Goal: Communication & Community: Answer question/provide support

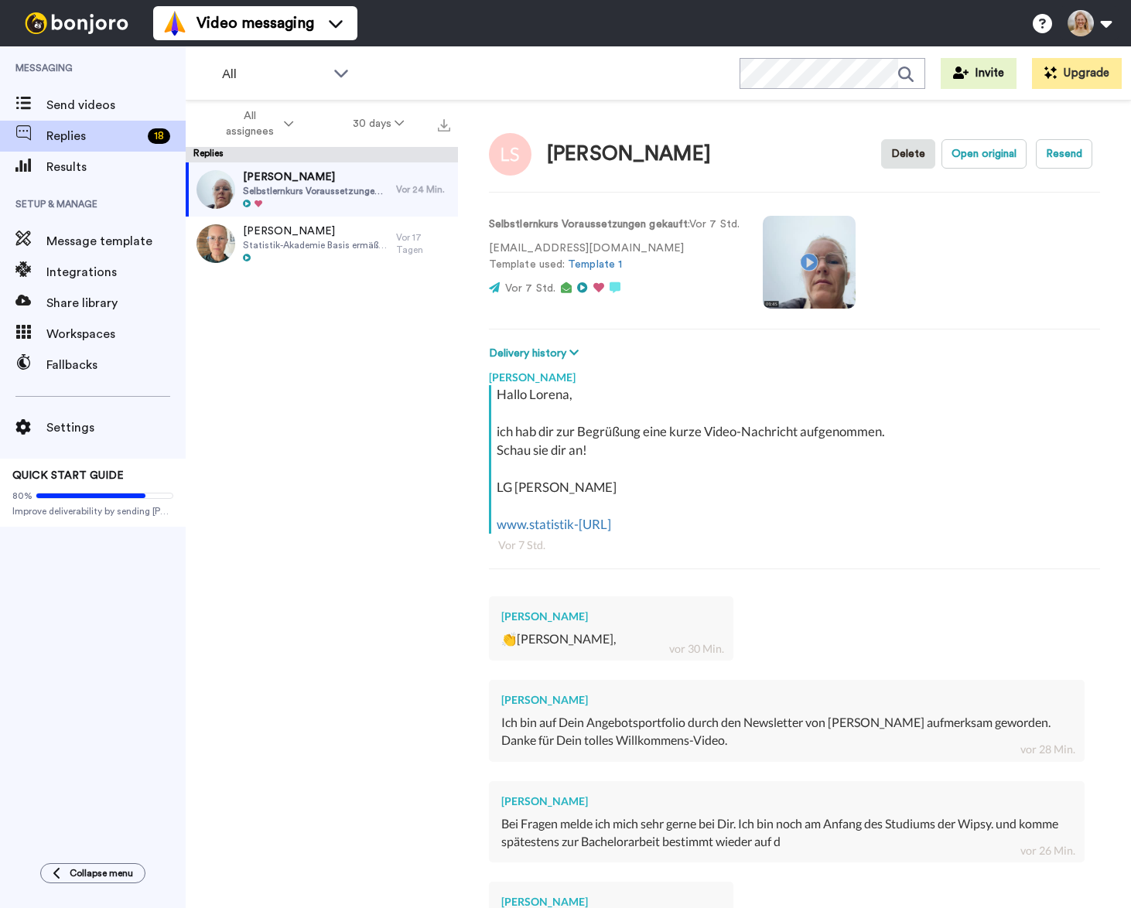
scroll to position [335, 0]
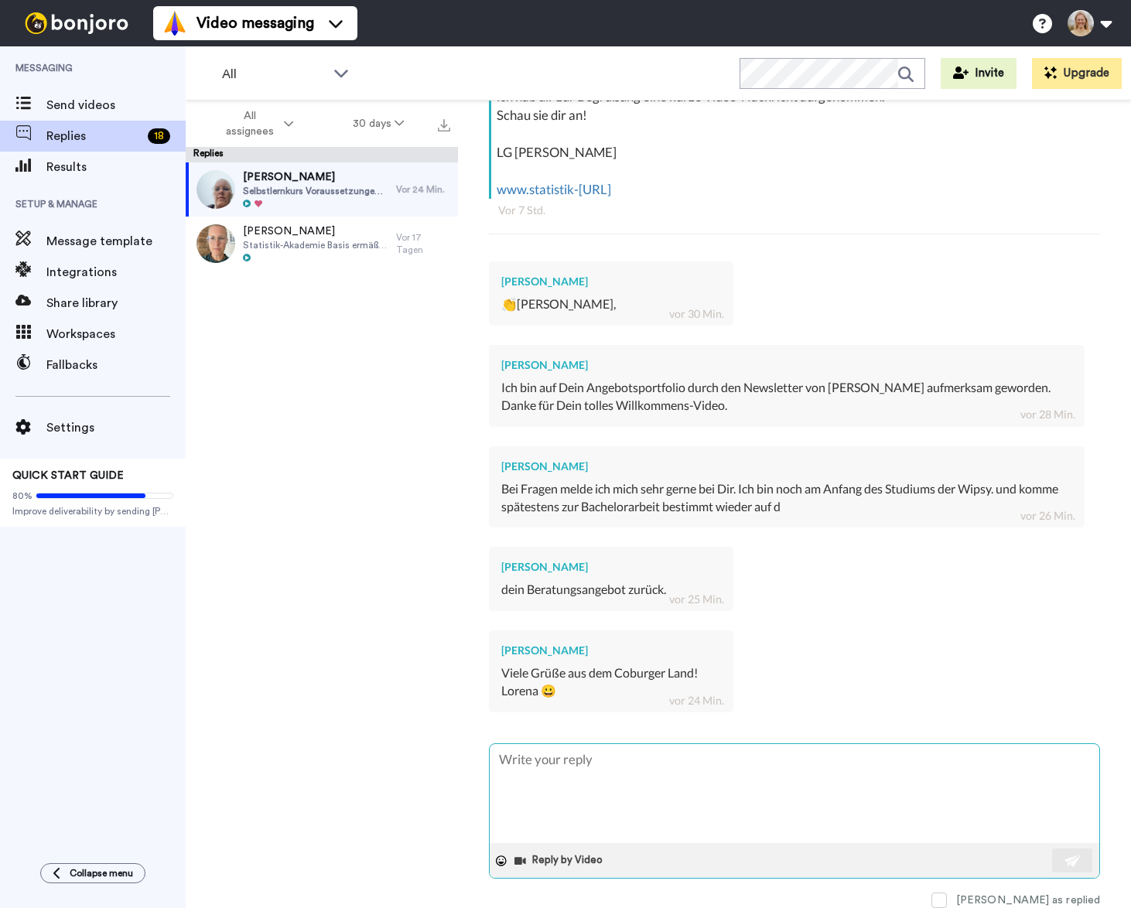
click at [601, 786] on textarea at bounding box center [794, 793] width 609 height 99
type textarea "x"
type textarea "S"
type textarea "x"
type textarea "Su"
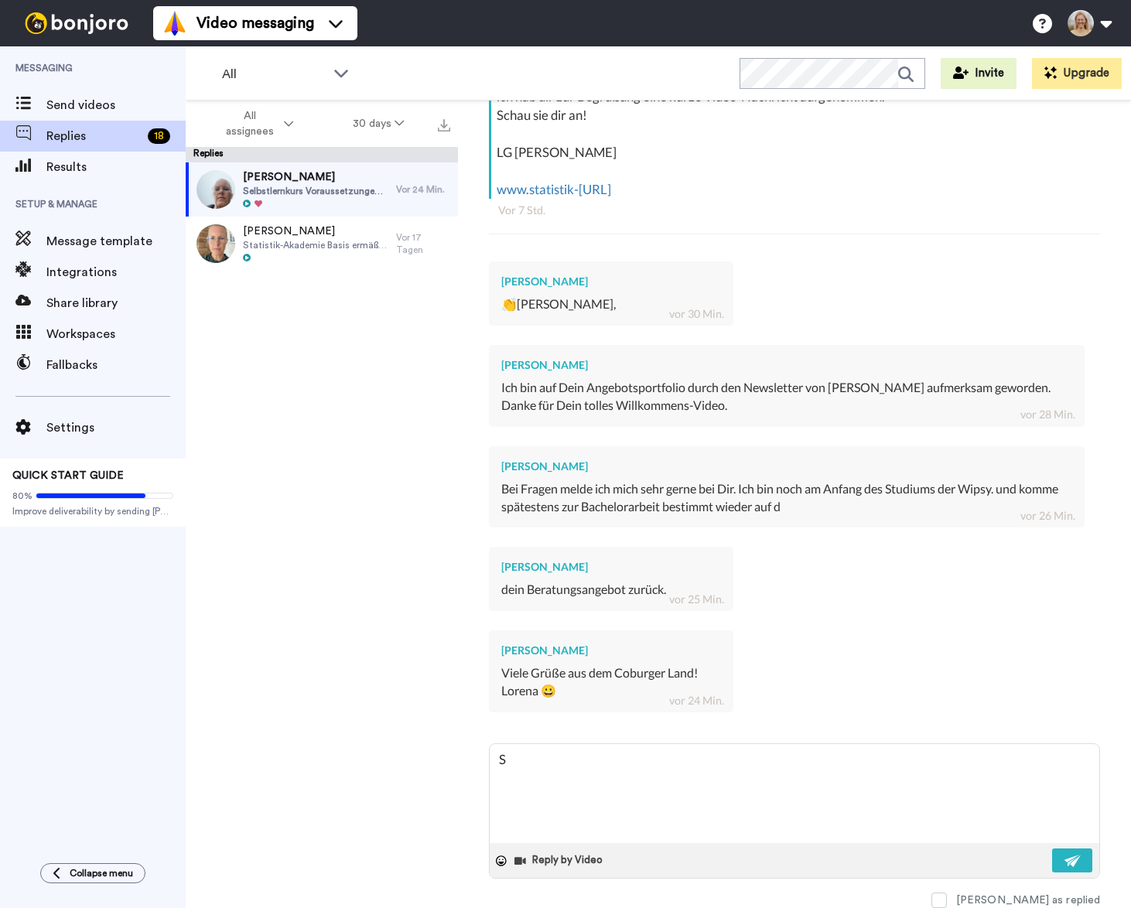
type textarea "x"
type textarea "Sup"
type textarea "x"
type textarea "Super"
type textarea "x"
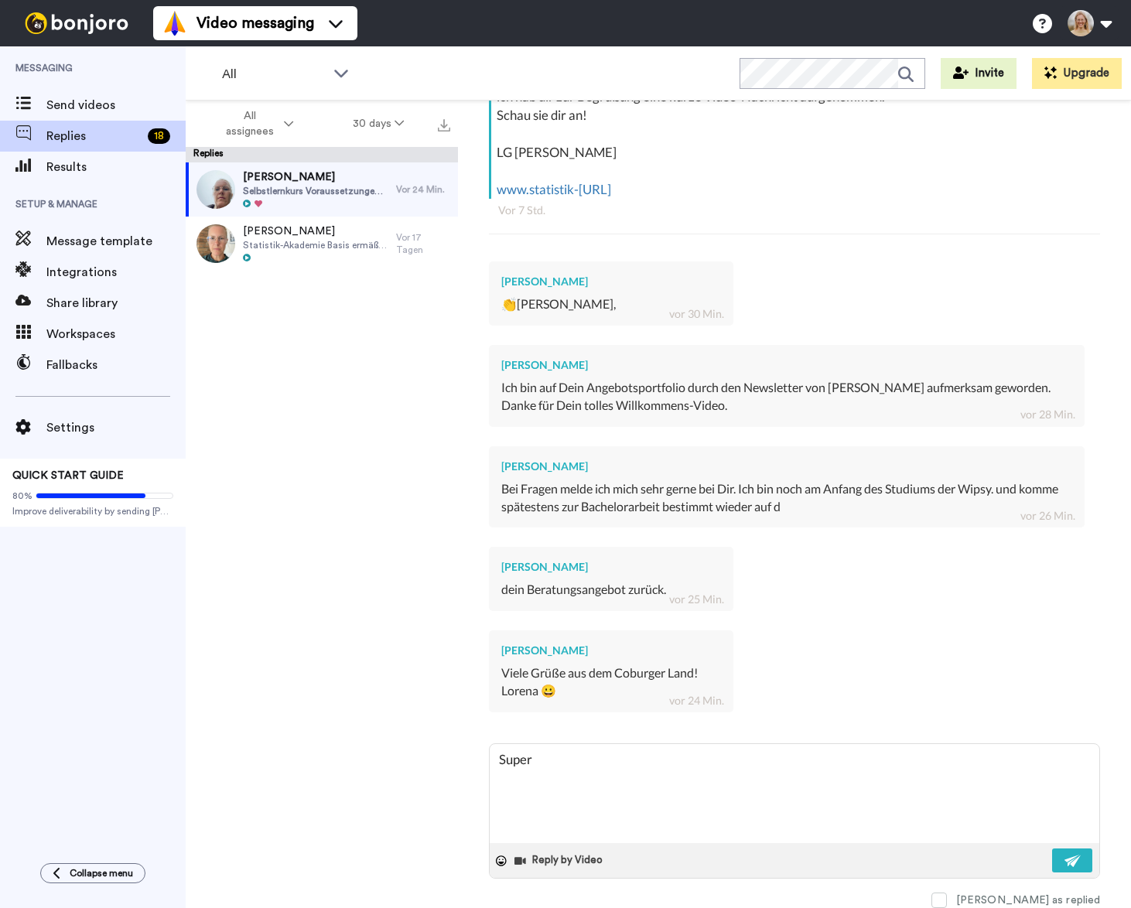
type textarea "Super,"
type textarea "x"
type textarea "Super,"
type textarea "x"
type textarea "Super, v"
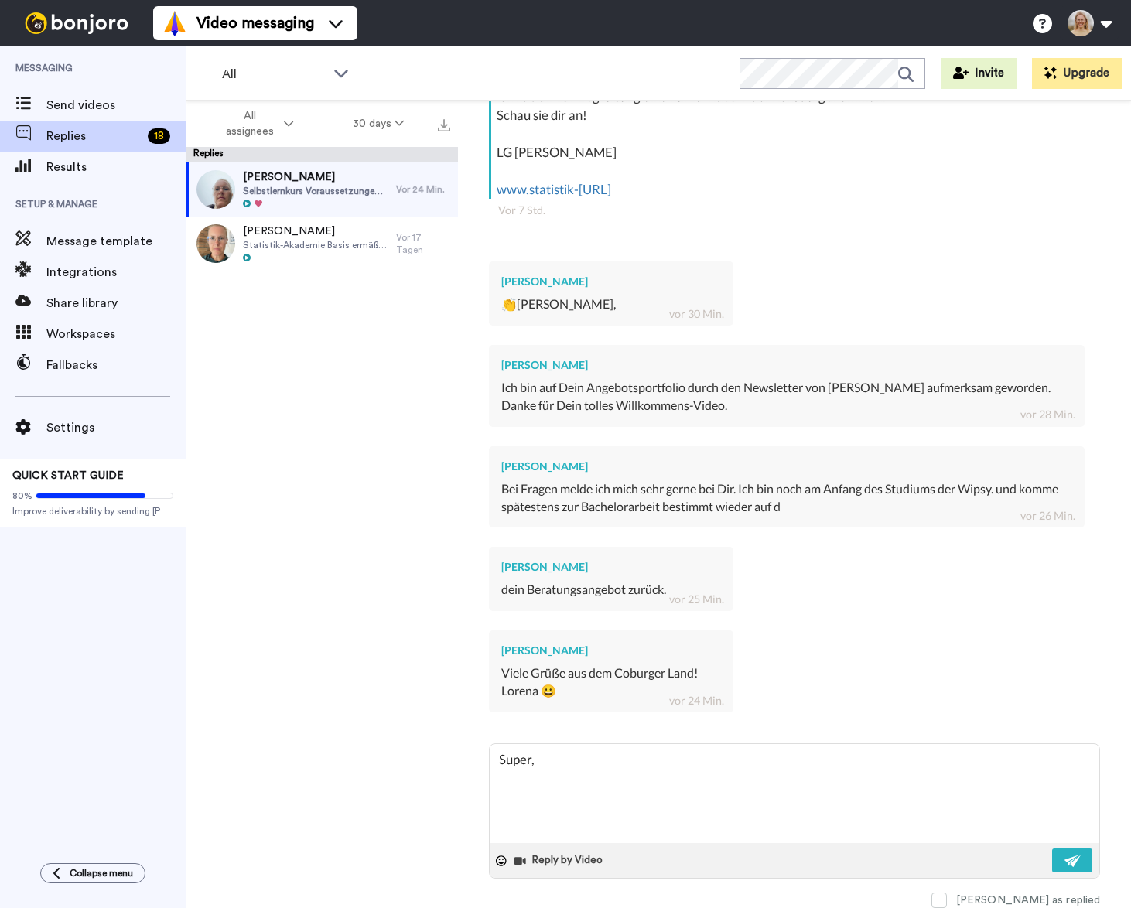
type textarea "x"
type textarea "Super, vi"
type textarea "x"
type textarea "Super, vie"
type textarea "x"
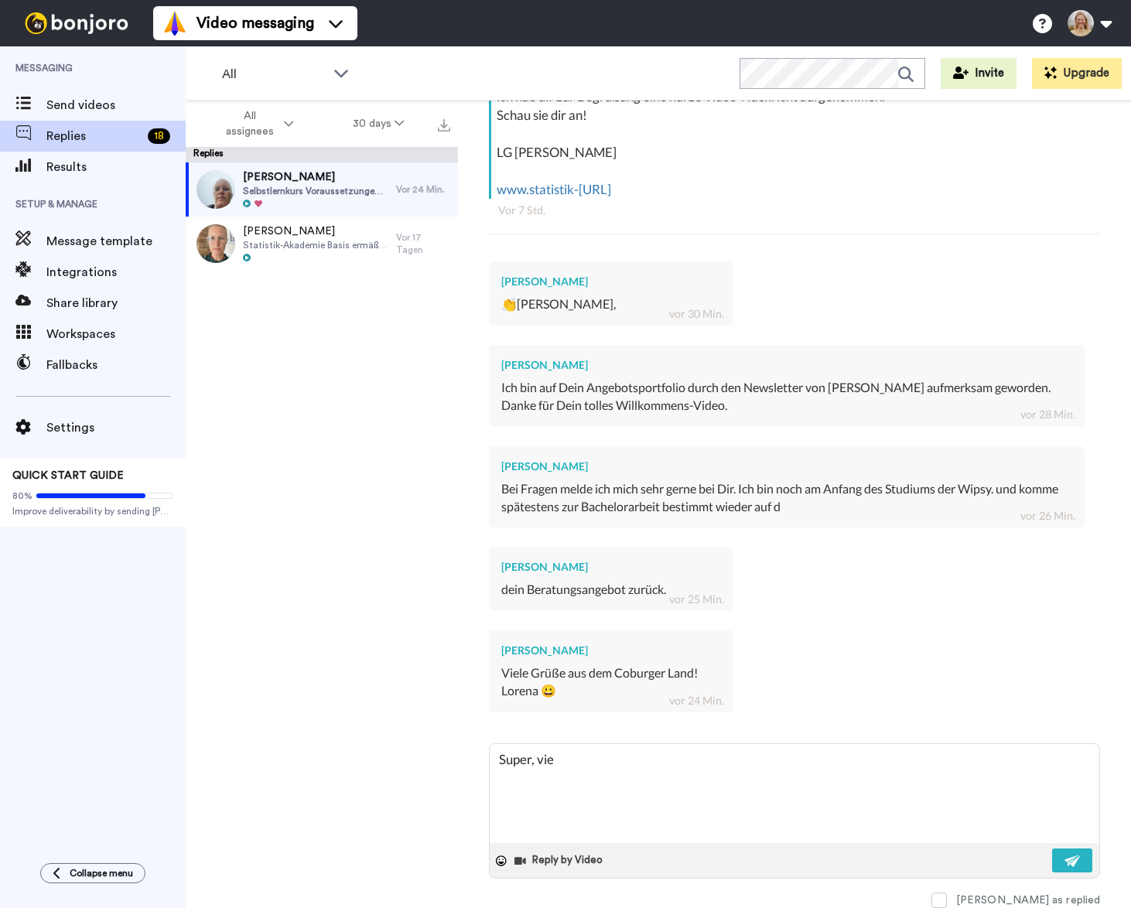
type textarea "Super, viel"
type textarea "x"
type textarea "Super, viele"
type textarea "x"
type textarea "Super, vielen"
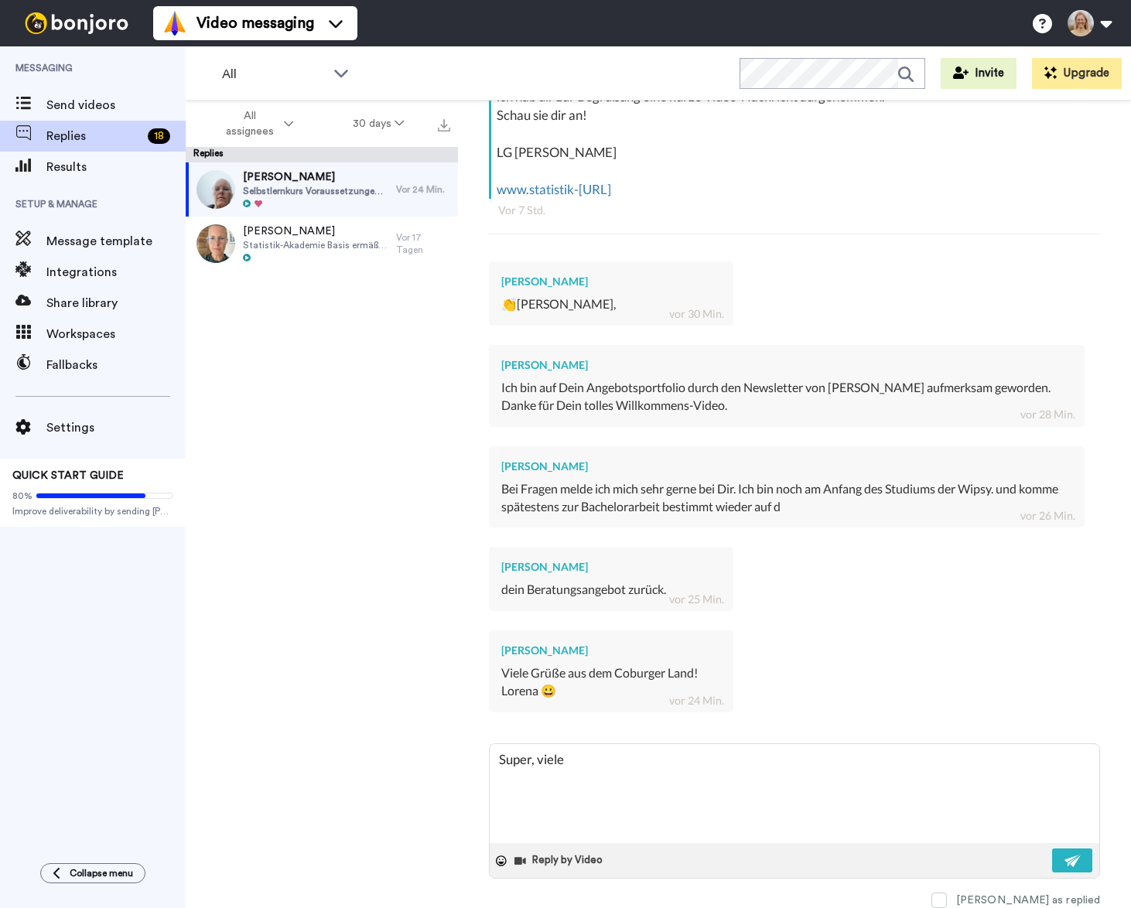
type textarea "x"
type textarea "Super, vielen"
type textarea "x"
type textarea "Super, vielen D"
type textarea "x"
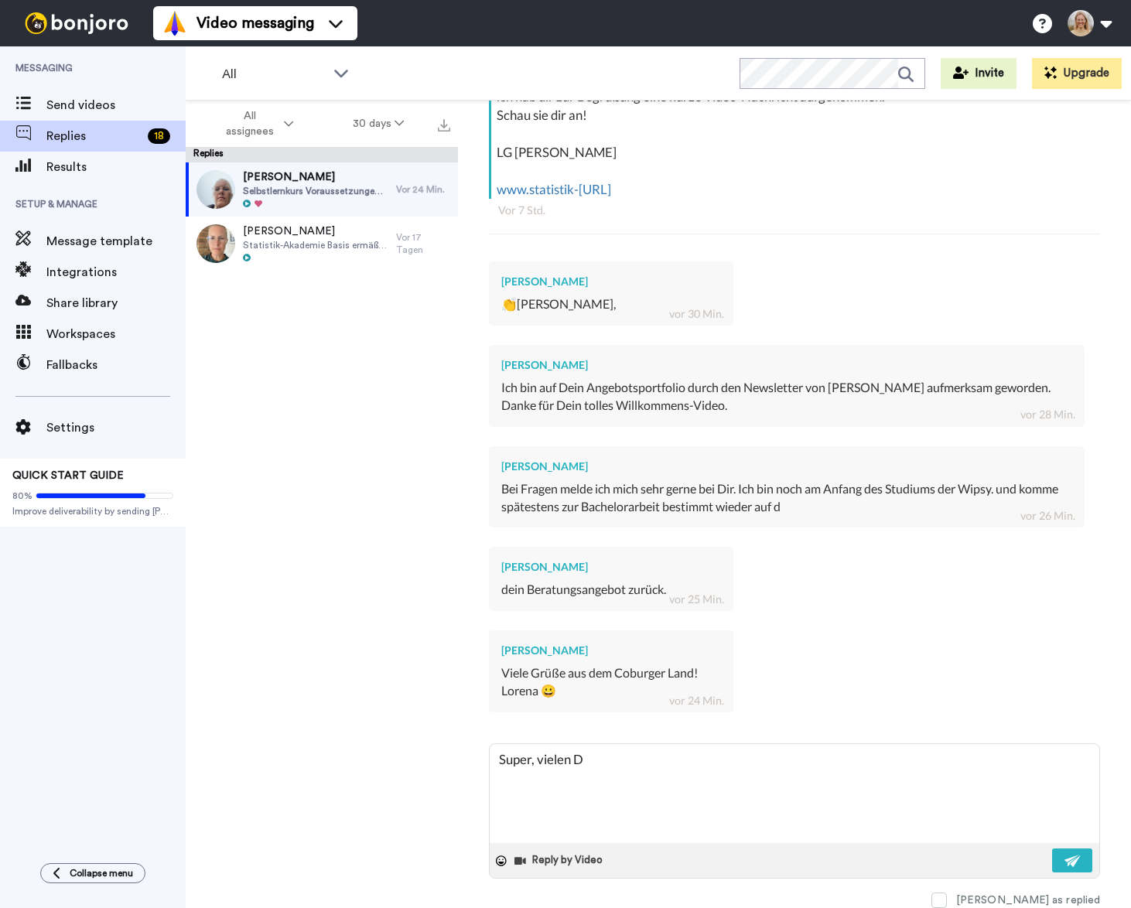
type textarea "Super, vielen Da"
type textarea "x"
type textarea "Super, vielen Dan"
type textarea "x"
type textarea "Super, vielen Dank"
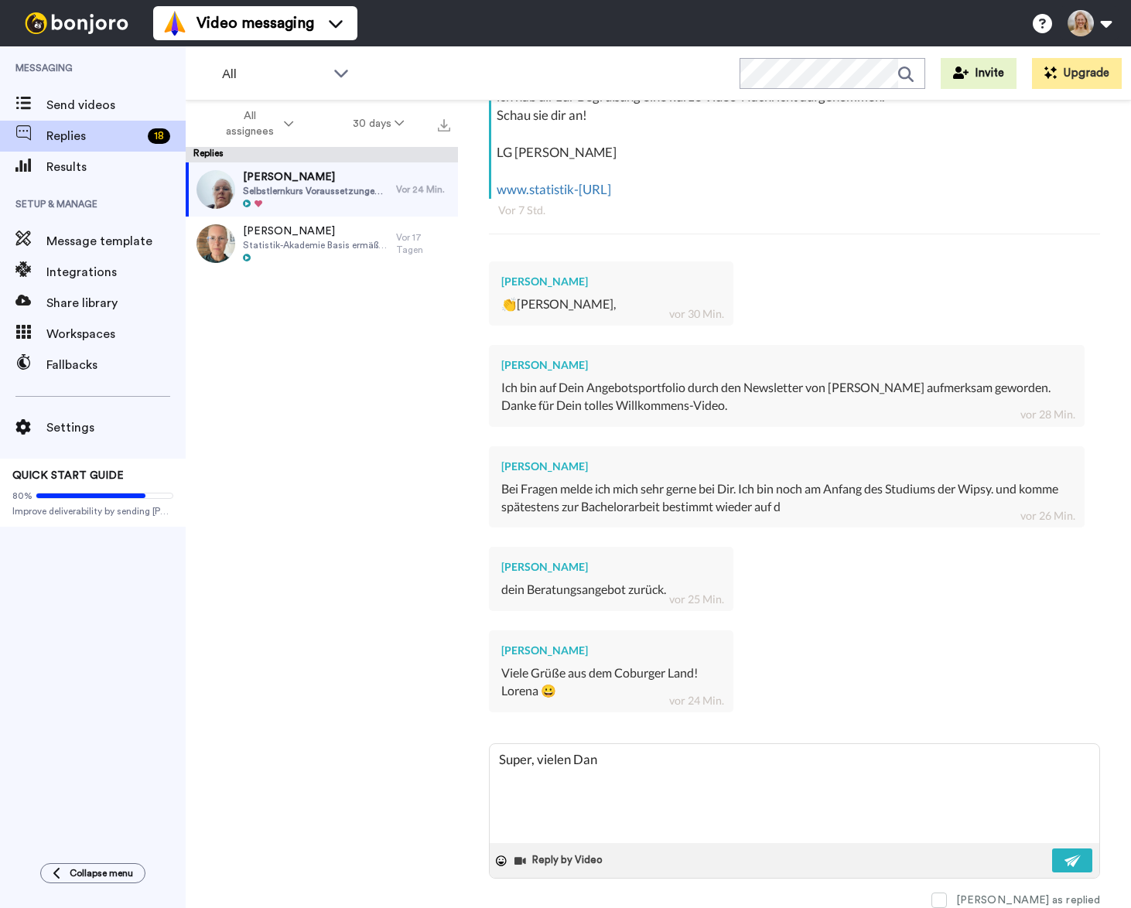
type textarea "x"
type textarea "Super, vielen Dank"
type textarea "x"
type textarea "Super, vielen Dank f"
type textarea "x"
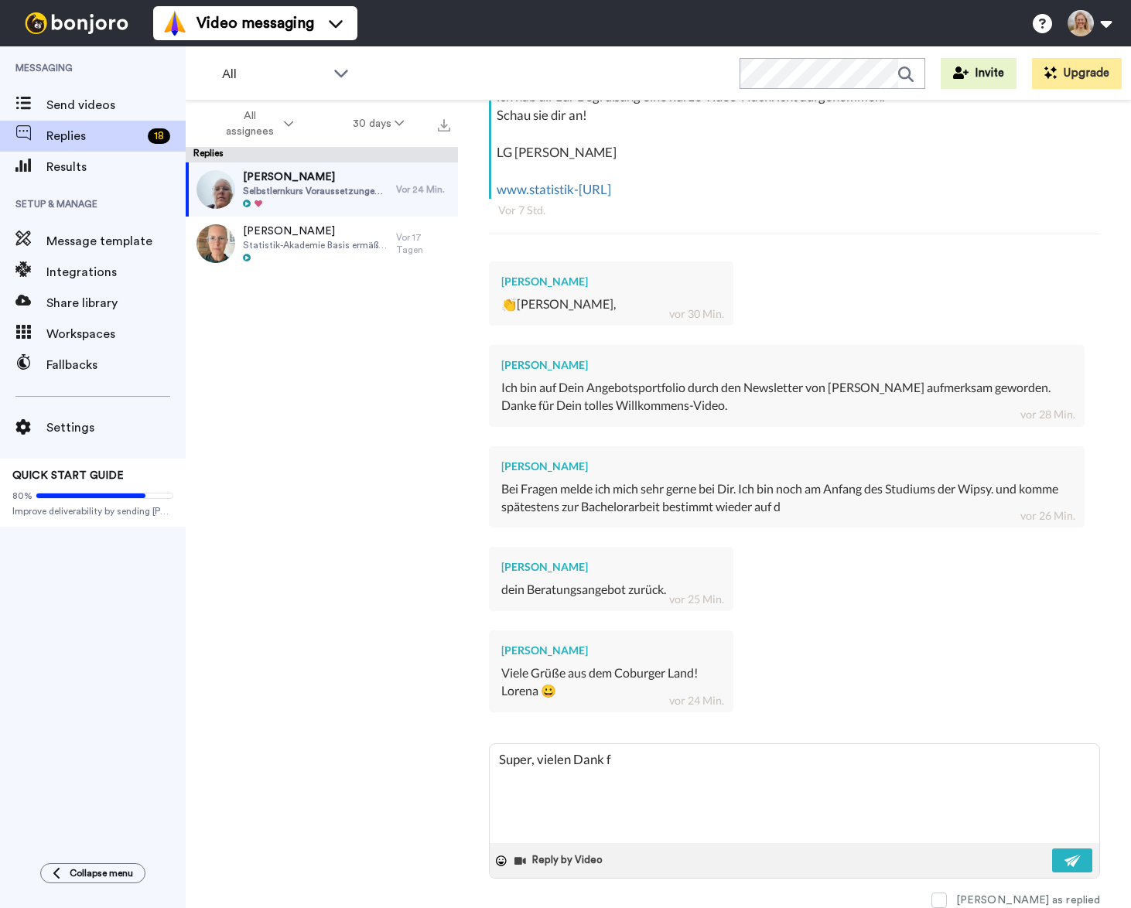
type textarea "Super, vielen Dank fü"
type textarea "x"
type textarea "Super, vielen Dank für"
type textarea "x"
type textarea "Super, vielen Dank für"
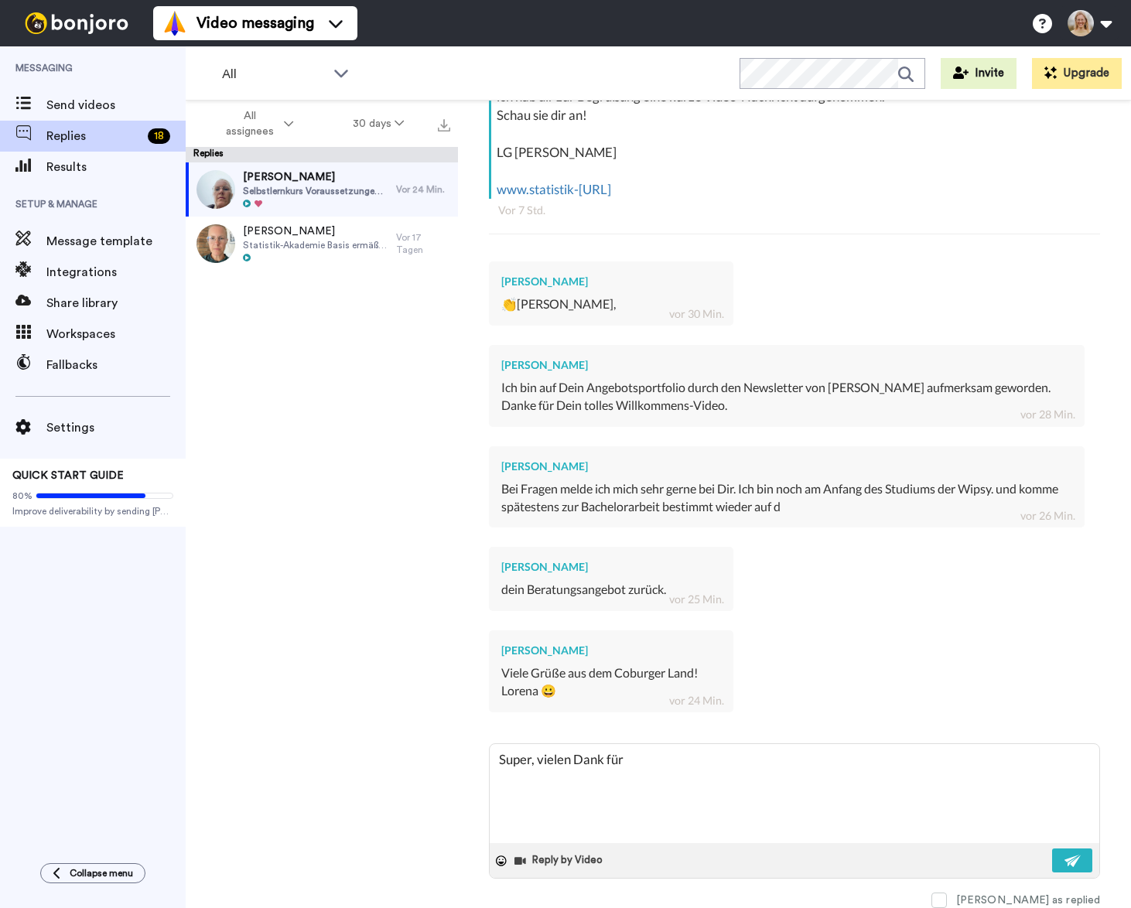
type textarea "x"
type textarea "Super, vielen Dank für d"
type textarea "x"
type textarea "Super, vielen Dank für die"
type textarea "x"
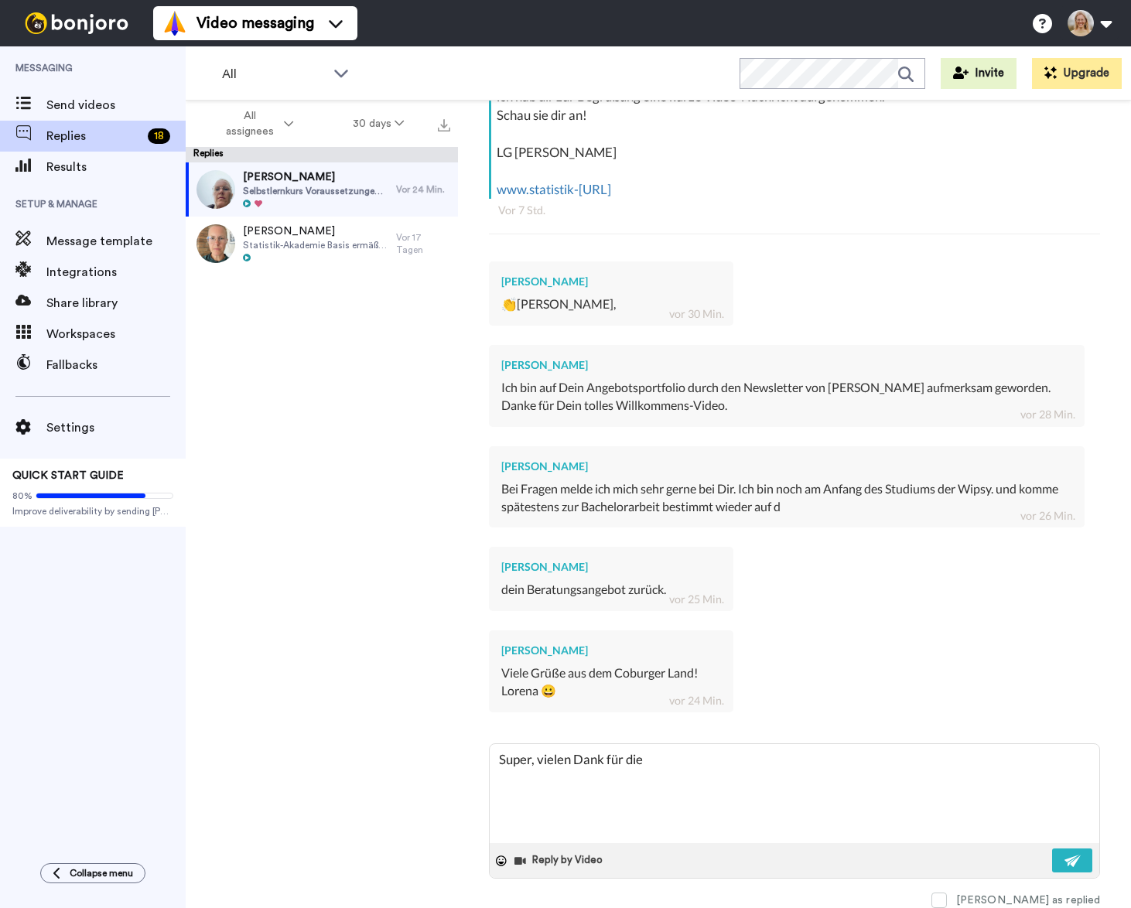
type textarea "Super, vielen Dank für die"
type textarea "x"
type textarea "Super, vielen Dank für die R"
type textarea "x"
type textarea "Super, vielen Dank für die Rü"
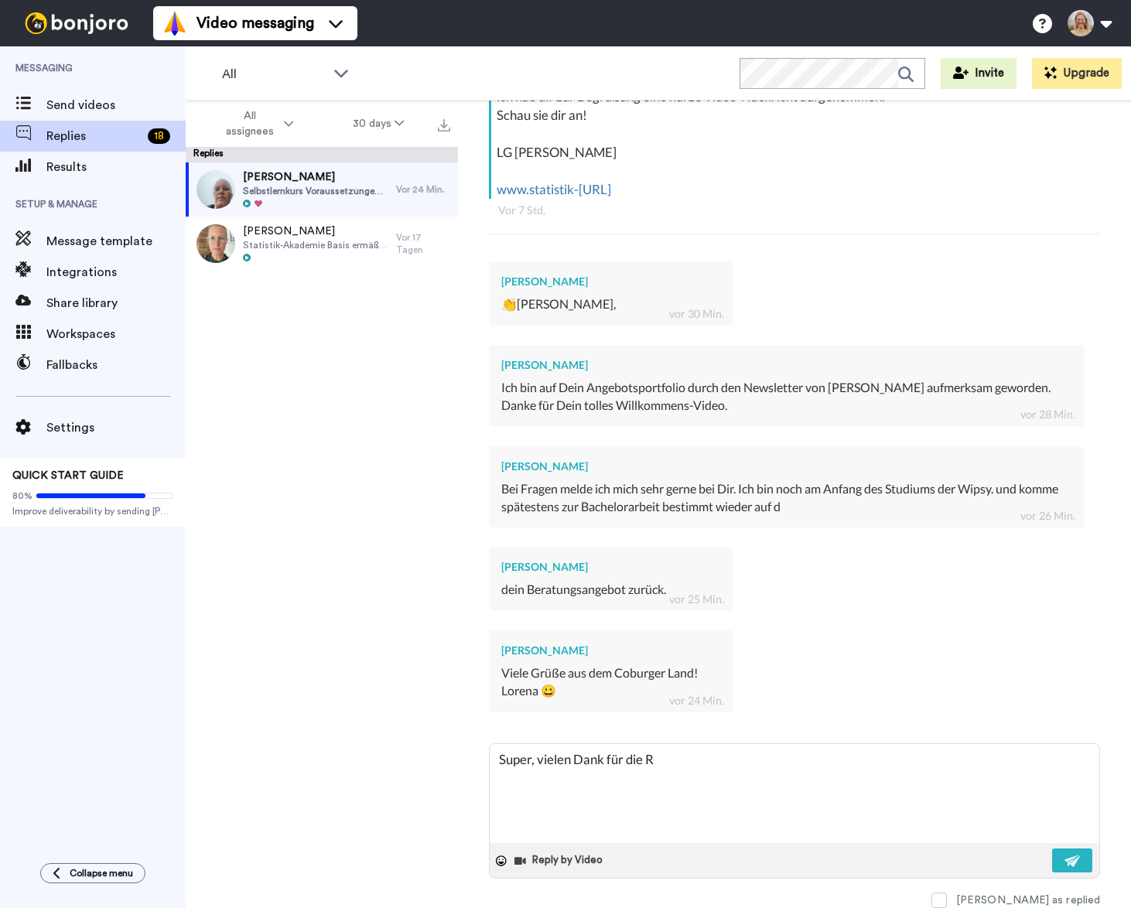
type textarea "x"
type textarea "Super, vielen Dank für die Rüc"
type textarea "x"
type textarea "Super, vielen Dank für die Rück"
type textarea "x"
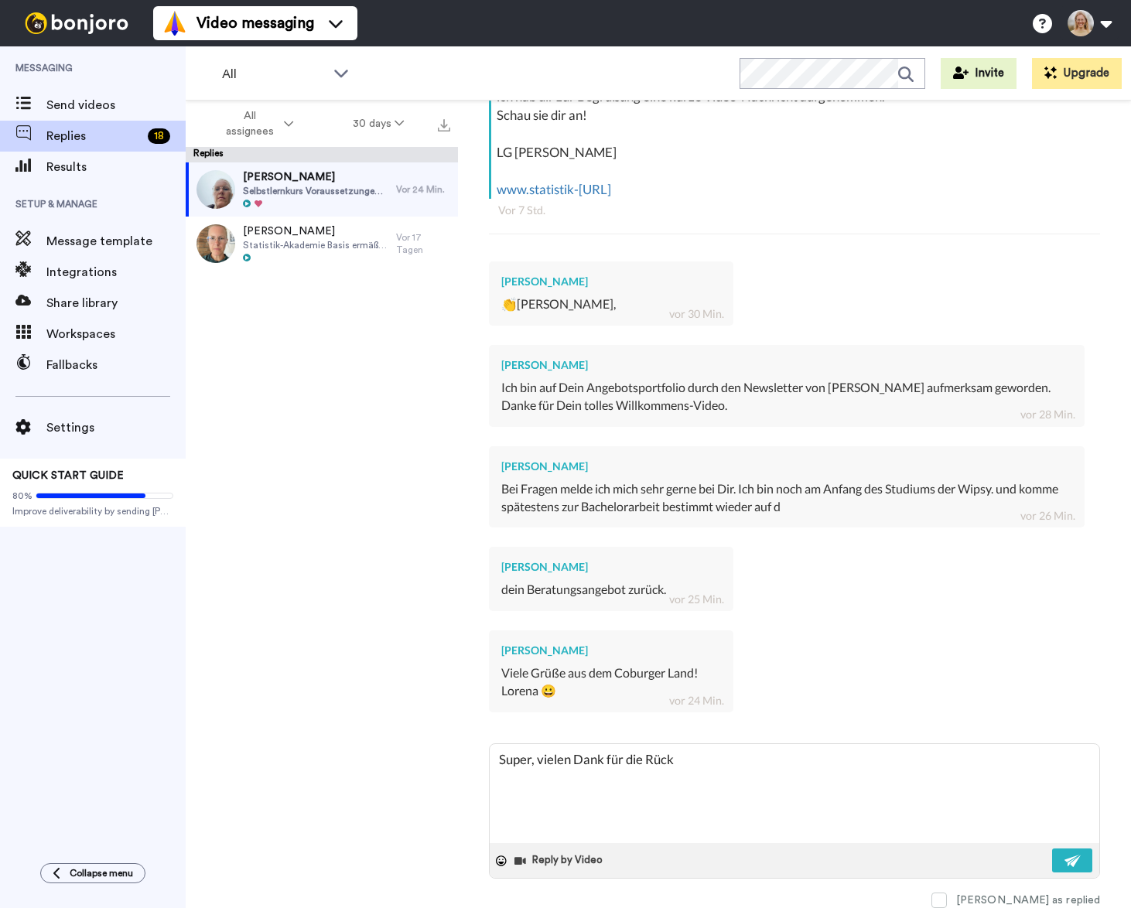
type textarea "Super, vielen Dank für die Rückm"
type textarea "x"
type textarea "Super, vielen Dank für die Rückml"
type textarea "x"
type textarea "Super, vielen Dank für die Rückm"
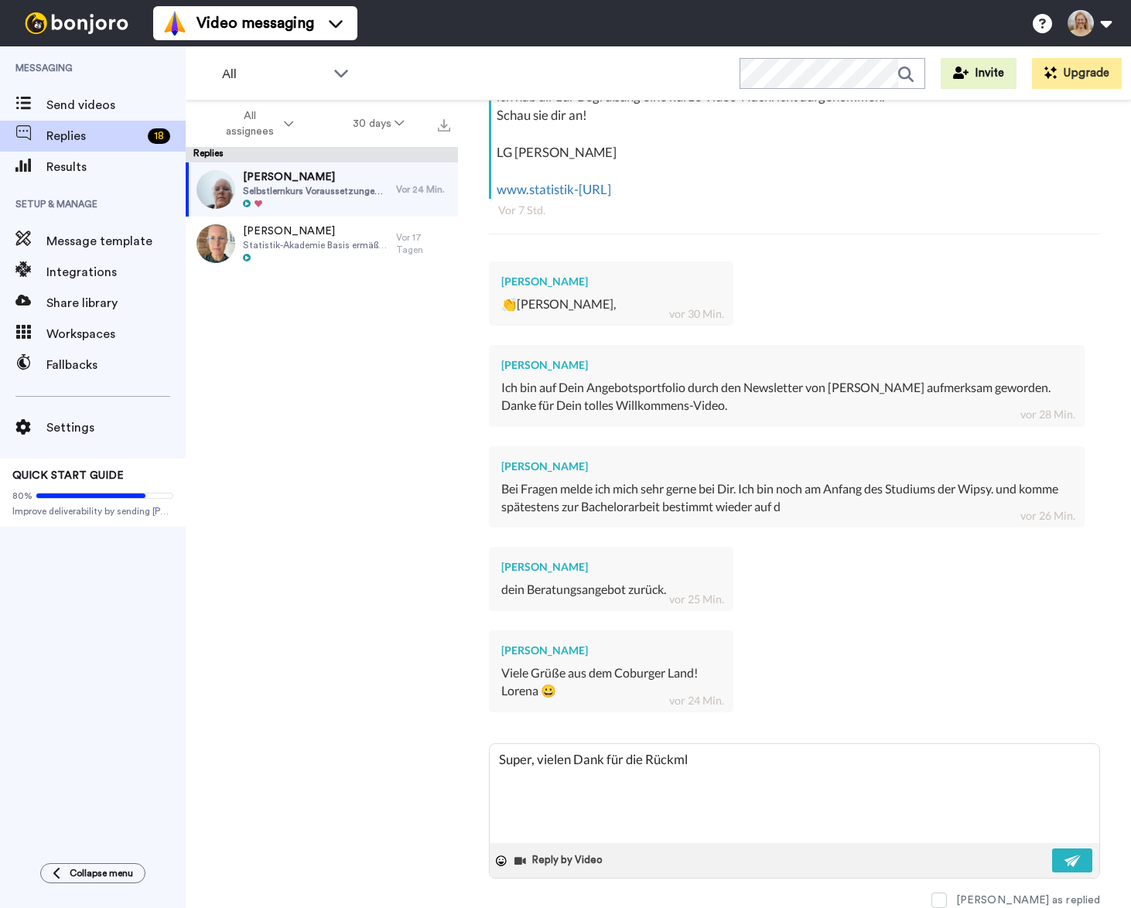
type textarea "x"
type textarea "Super, vielen Dank für die Rückme"
type textarea "x"
type textarea "Super, vielen Dank für die Rückmel"
type textarea "x"
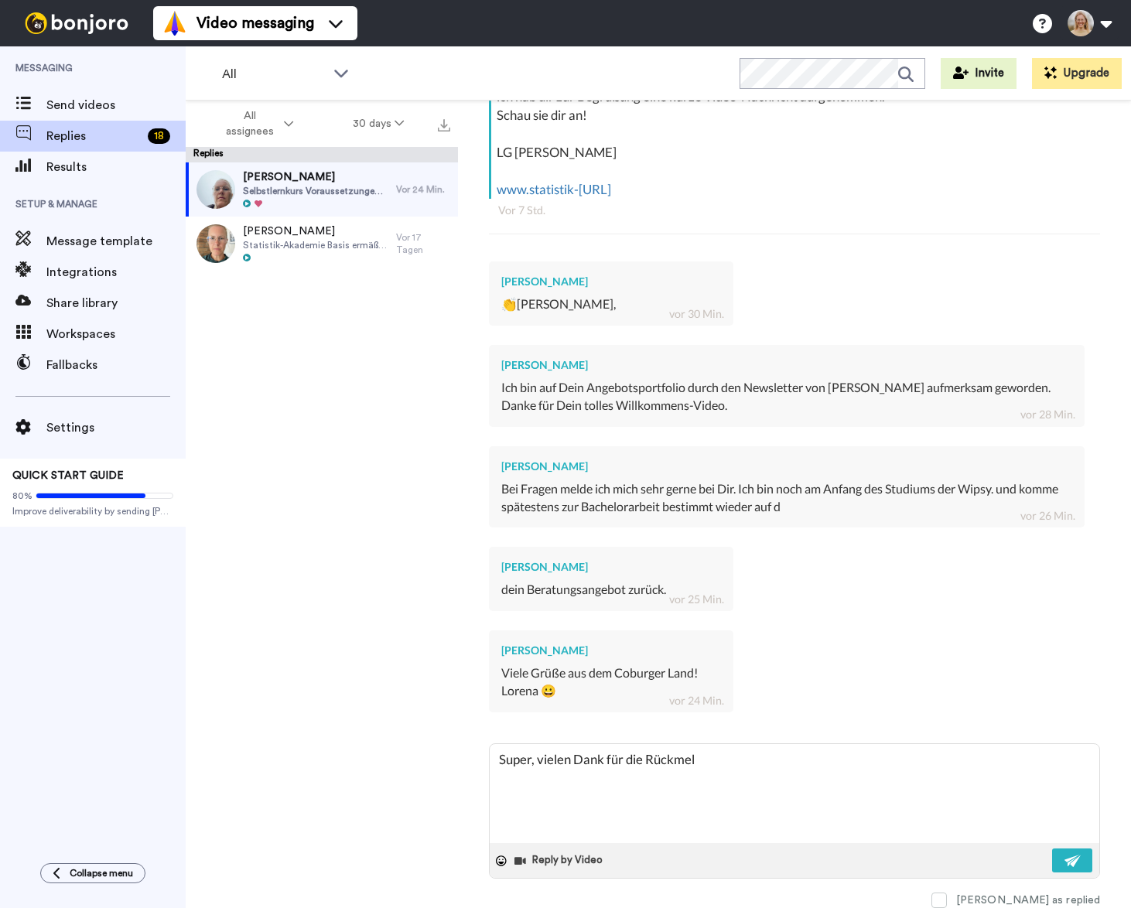
type textarea "Super, vielen Dank für die Rückmeld"
type textarea "x"
type textarea "Super, vielen Dank für die Rückmeldu"
type textarea "x"
type textarea "Super, vielen Dank für die Rückmeldun"
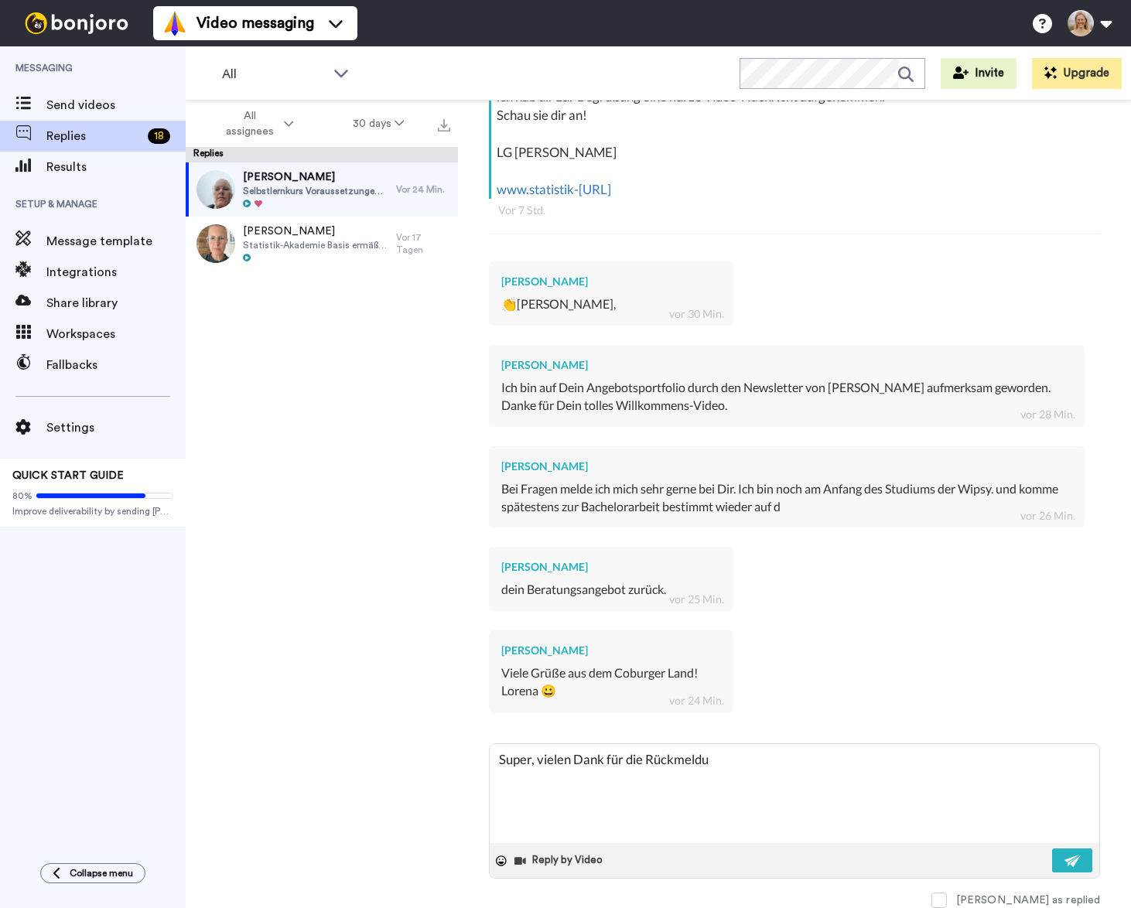
type textarea "x"
type textarea "Super, vielen Dank für die Rückmeldung"
type textarea "x"
type textarea "Super, vielen Dank für die Rückmeldung!"
type textarea "x"
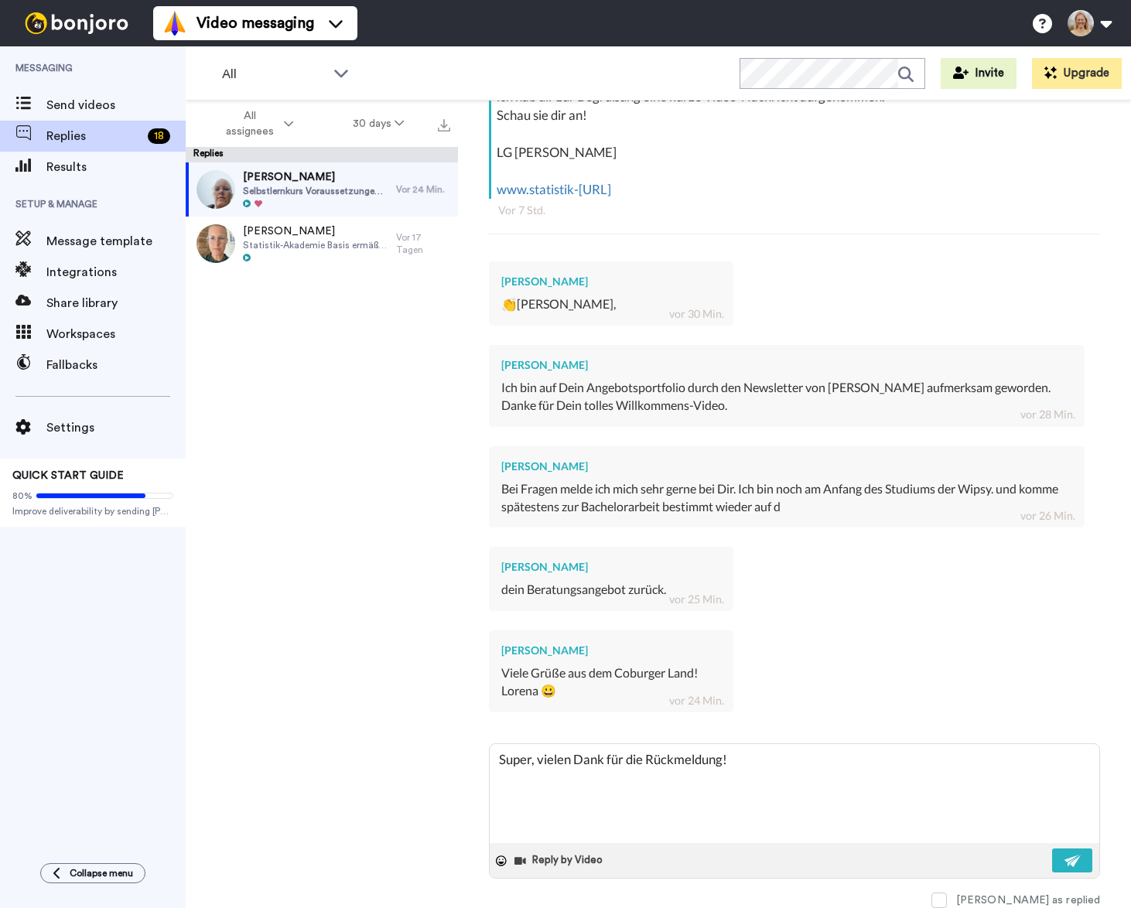
type textarea "Super, vielen Dank für die Rückmeldung!"
type textarea "x"
type textarea "Super, vielen Dank für die Rückmeldung! D"
type textarea "x"
type textarea "Super, vielen Dank für die Rückmeldung! Da"
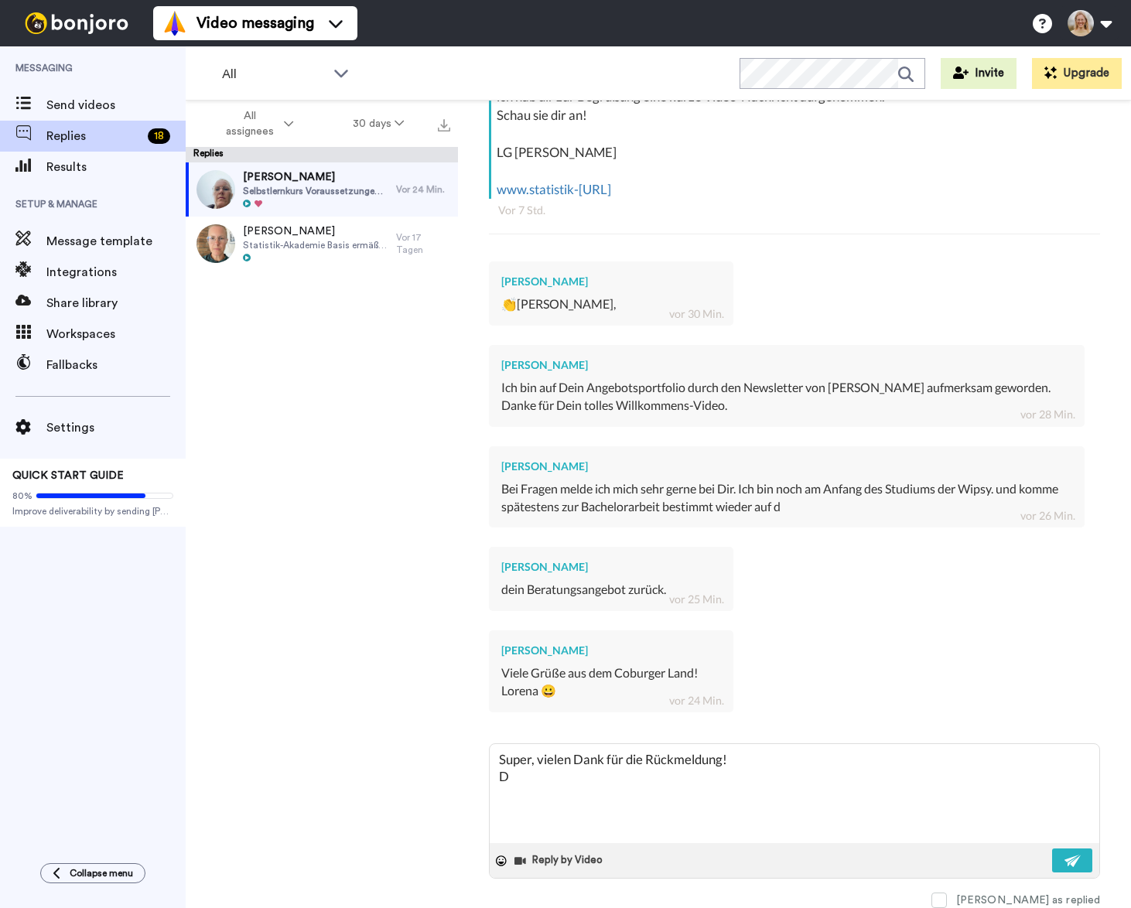
type textarea "x"
type textarea "Super, vielen Dank für die Rückmeldung! Dan"
type textarea "x"
type textarea "Super, vielen Dank für die Rückmeldung! Dann"
type textarea "x"
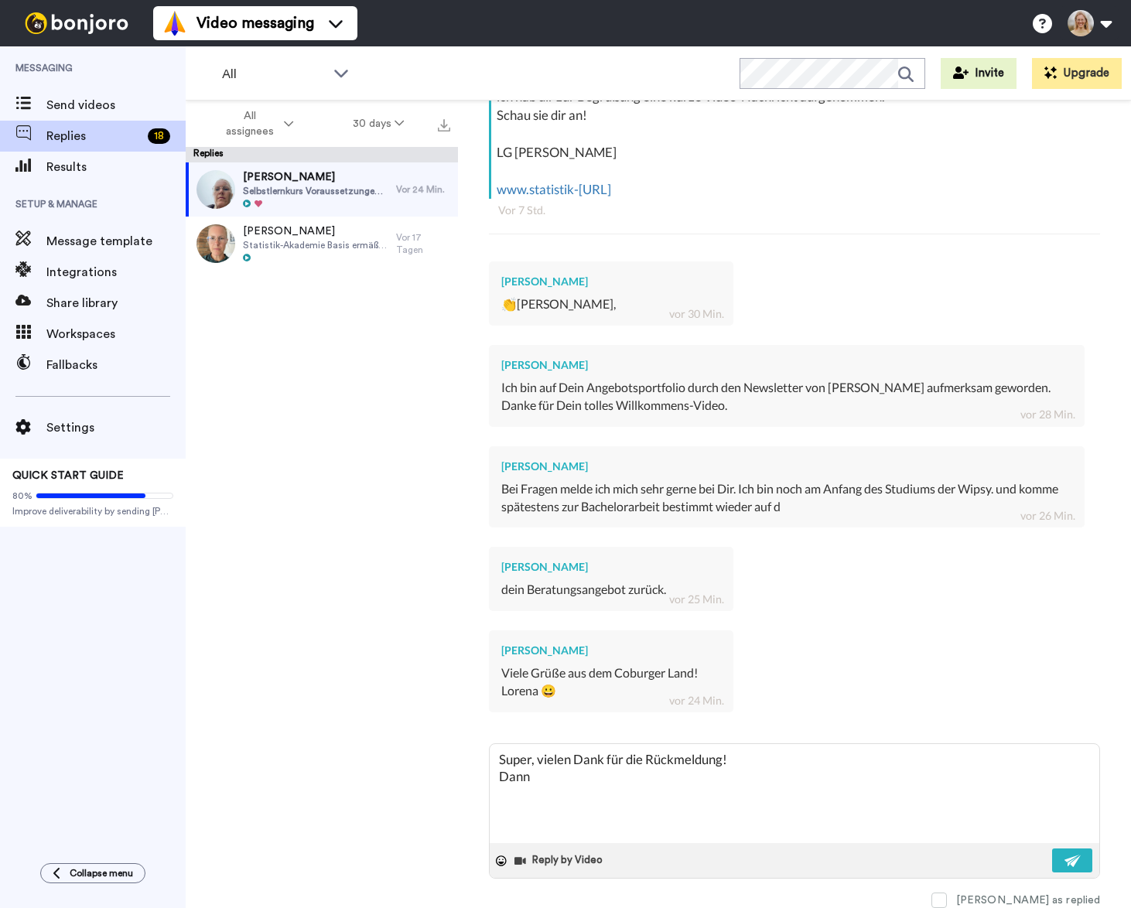
type textarea "Super, vielen Dank für die Rückmeldung! Dann"
type textarea "x"
type textarea "Super, vielen Dank für die Rückmeldung! Dann v"
type textarea "x"
type textarea "Super, vielen Dank für die Rückmeldung! Dann vi"
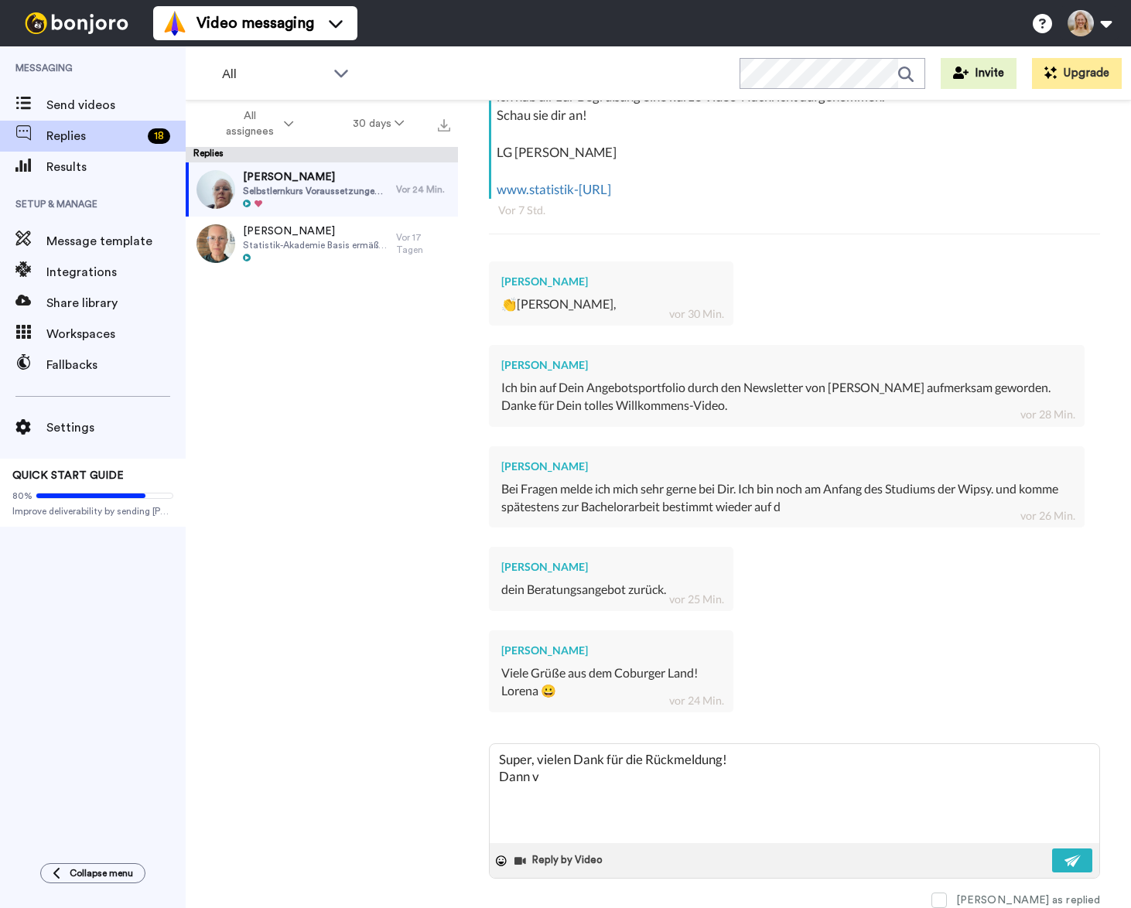
type textarea "x"
type textarea "Super, vielen Dank für die Rückmeldung! Dann vie"
type textarea "x"
type textarea "Super, vielen Dank für die Rückmeldung! Dann viel"
type textarea "x"
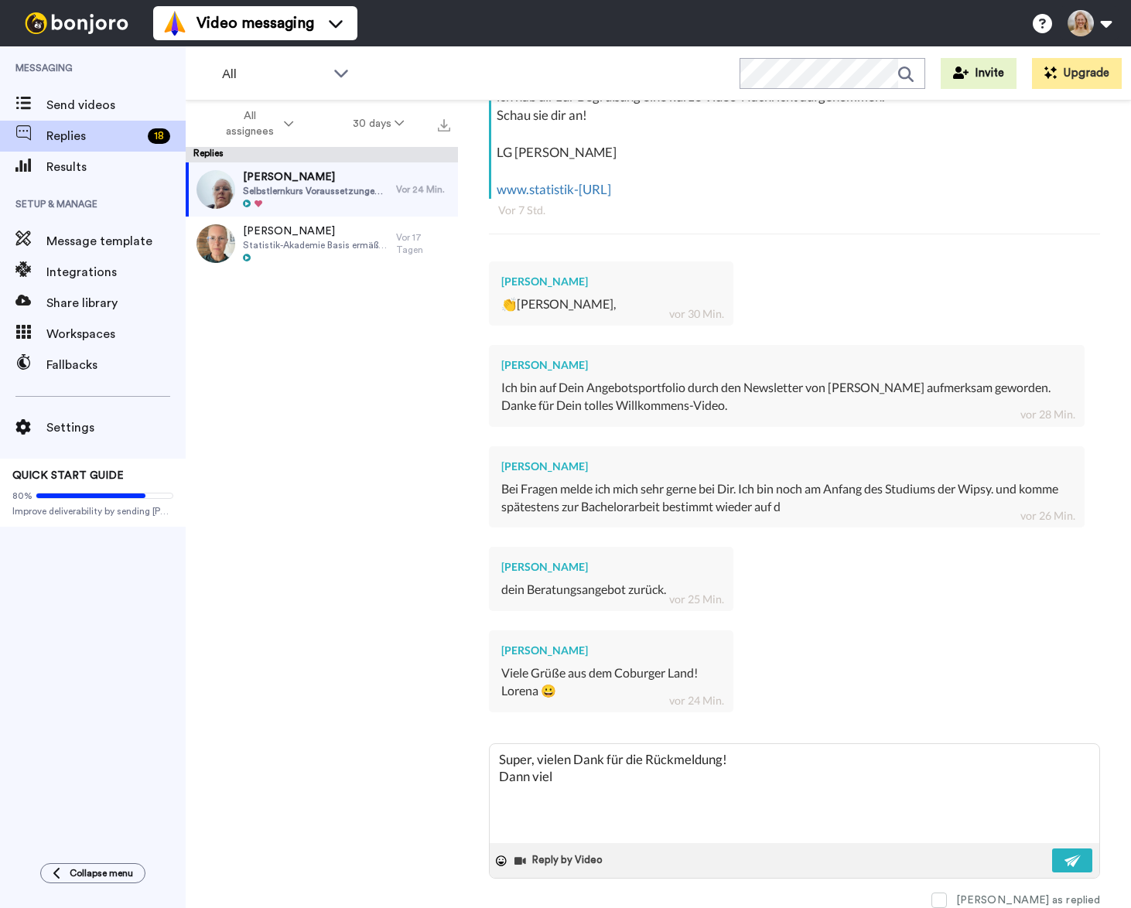
type textarea "Super, vielen Dank für die Rückmeldung! Dann viele"
type textarea "x"
type textarea "Super, vielen Dank für die Rückmeldung! Dann viele"
type textarea "x"
type textarea "Super, vielen Dank für die Rückmeldung! Dann viele"
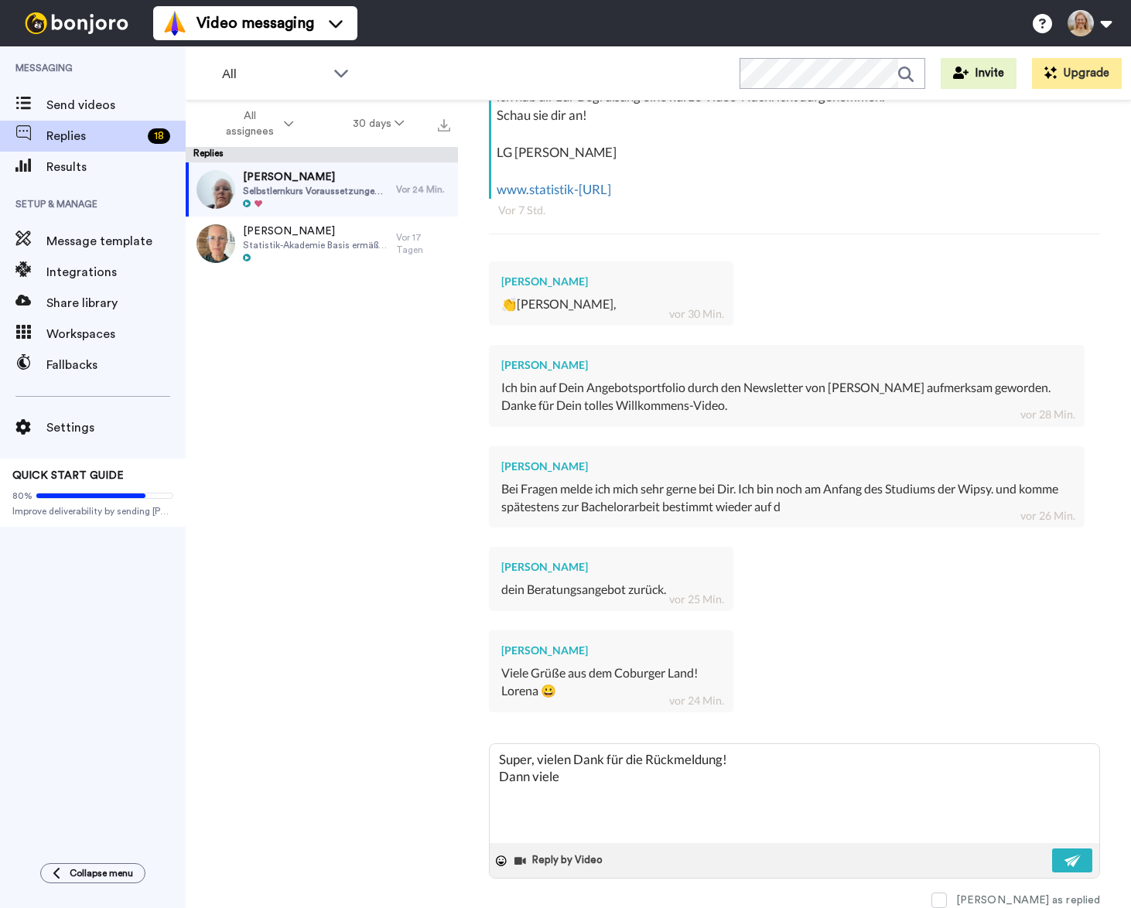
type textarea "x"
type textarea "Super, vielen Dank für die Rückmeldung! Dann viel"
type textarea "x"
type textarea "Super, vielen Dank für die Rückmeldung! Dann viel"
type textarea "x"
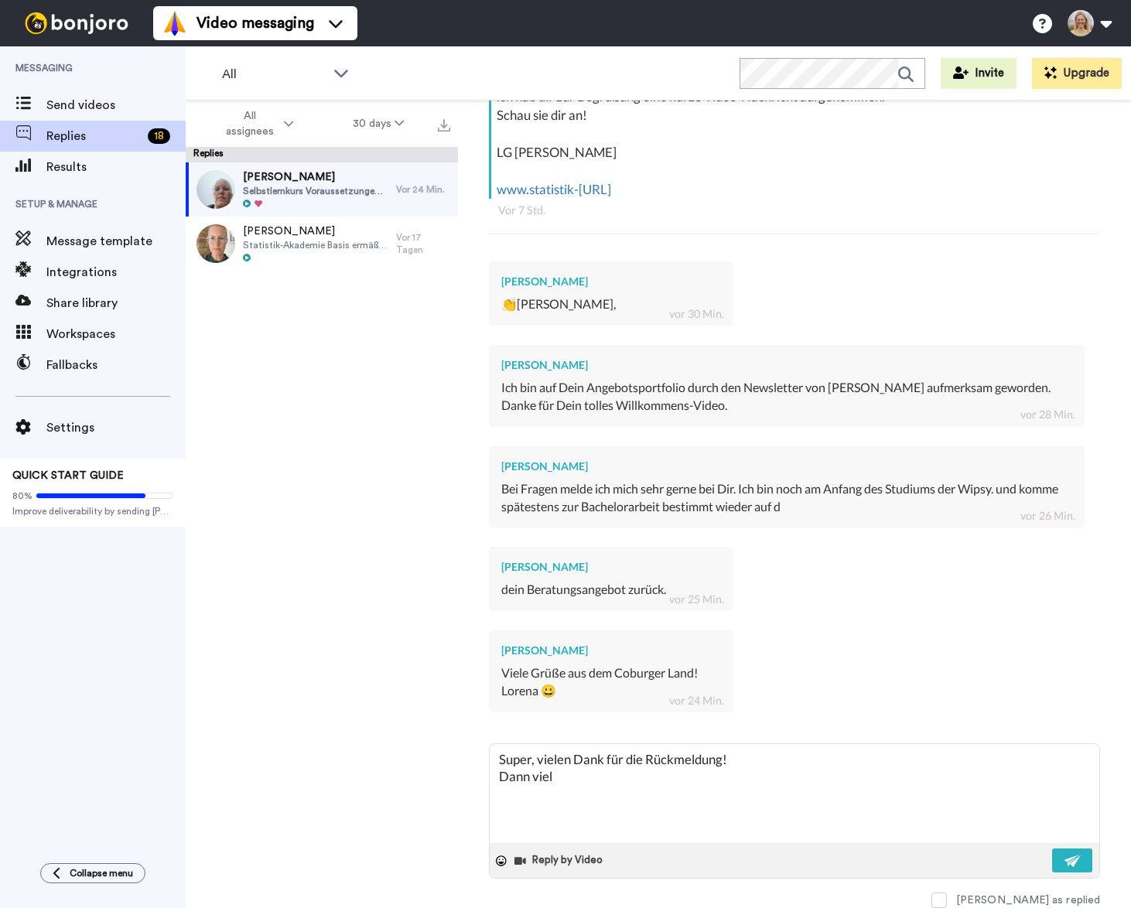
type textarea "Super, vielen Dank für die Rückmeldung! Dann viel S"
type textarea "x"
type textarea "Super, vielen Dank für die Rückmeldung! Dann viel Sp"
type textarea "x"
type textarea "Super, vielen Dank für die Rückmeldung! Dann viel Spa"
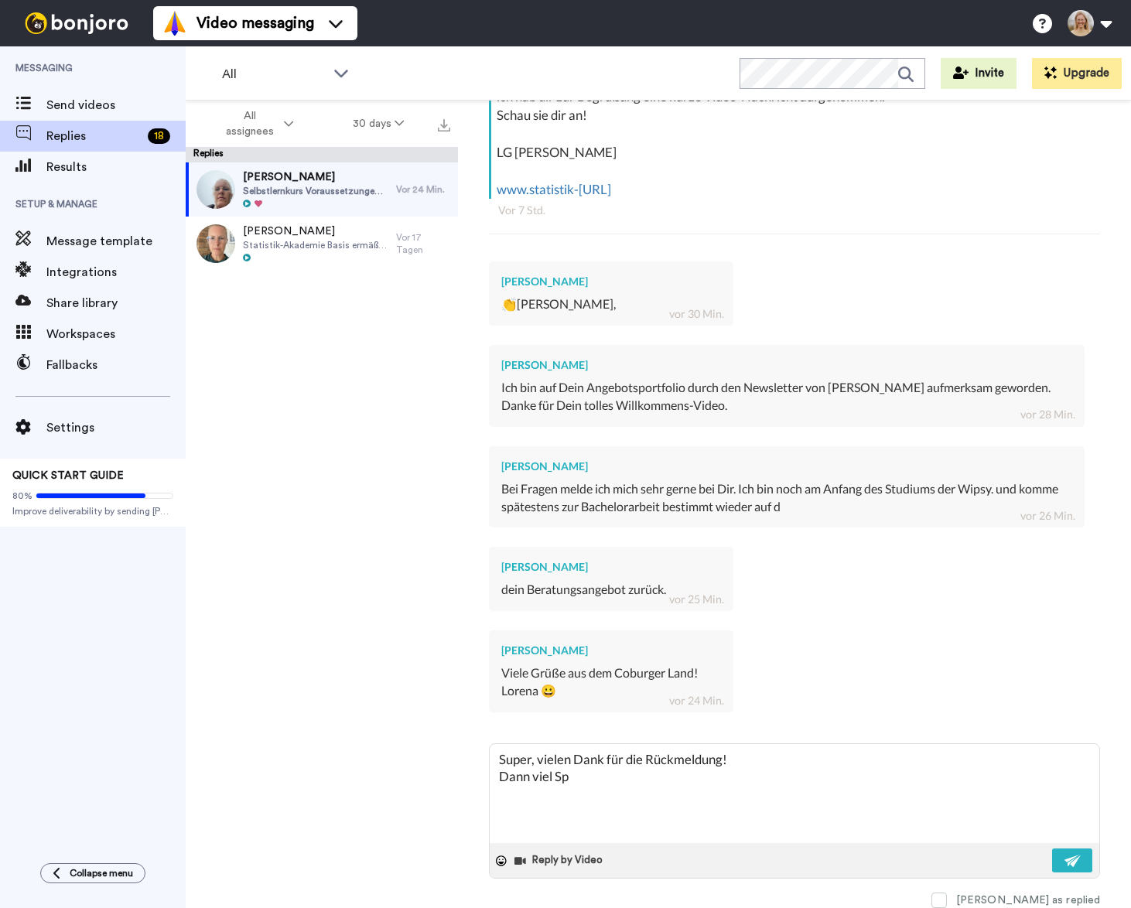
type textarea "x"
type textarea "Super, vielen Dank für die Rückmeldung! Dann viel Spal"
type textarea "x"
type textarea "Super, vielen Dank für die Rückmeldung! Dann viel Spalß"
type textarea "x"
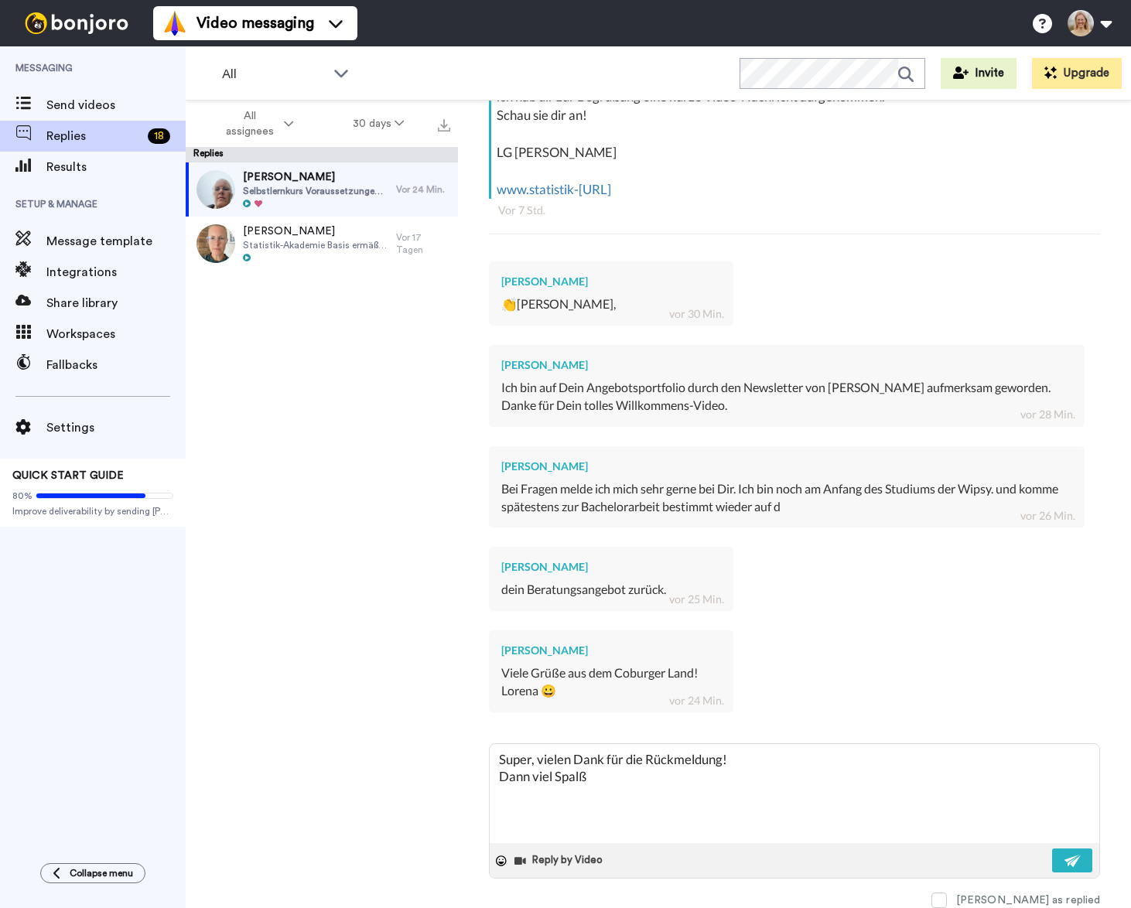
type textarea "Super, vielen Dank für die Rückmeldung! Dann viel Spal"
type textarea "x"
type textarea "Super, vielen Dank für die Rückmeldung! Dann viel Spa"
type textarea "x"
type textarea "Super, vielen Dank für die Rückmeldung! Dann viel Spa0"
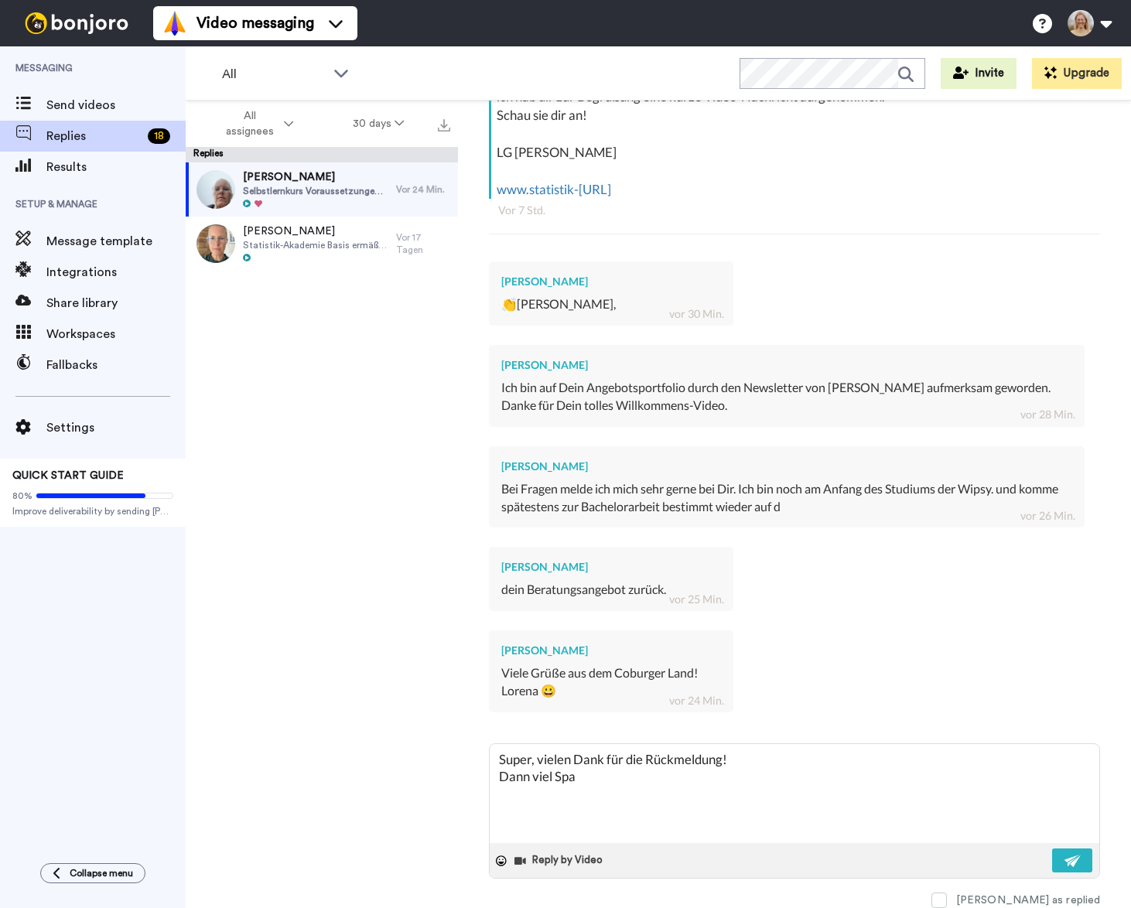
type textarea "x"
type textarea "Super, vielen Dank für die Rückmeldung! Dann viel Spa0"
type textarea "x"
type textarea "Super, vielen Dank für die Rückmeldung! Dann viel Spa0"
type textarea "x"
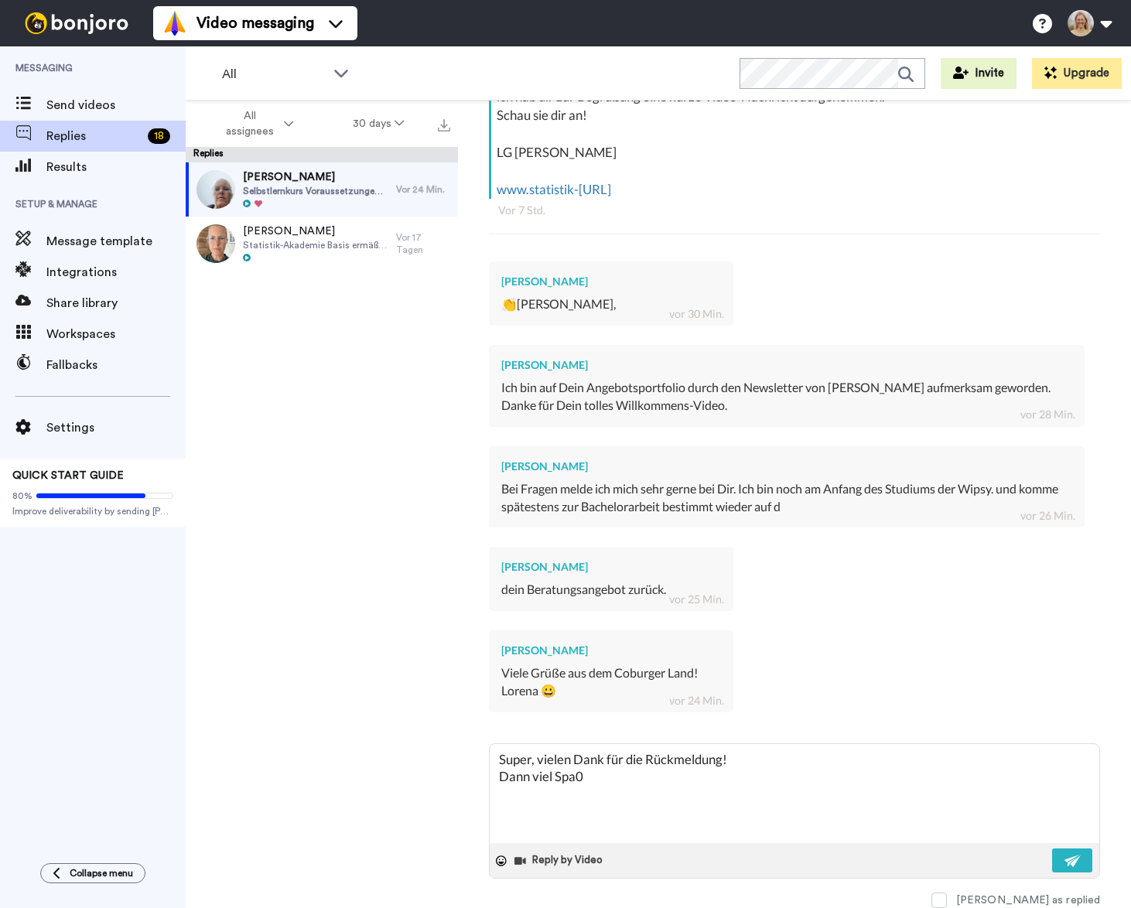
type textarea "Super, vielen Dank für die Rückmeldung! Dann viel Spa"
type textarea "x"
type textarea "Super, vielen Dank für die Rückmeldung! Dann viel Spaß"
type textarea "x"
type textarea "Super, vielen Dank für die Rückmeldung! Dann viel Spaß"
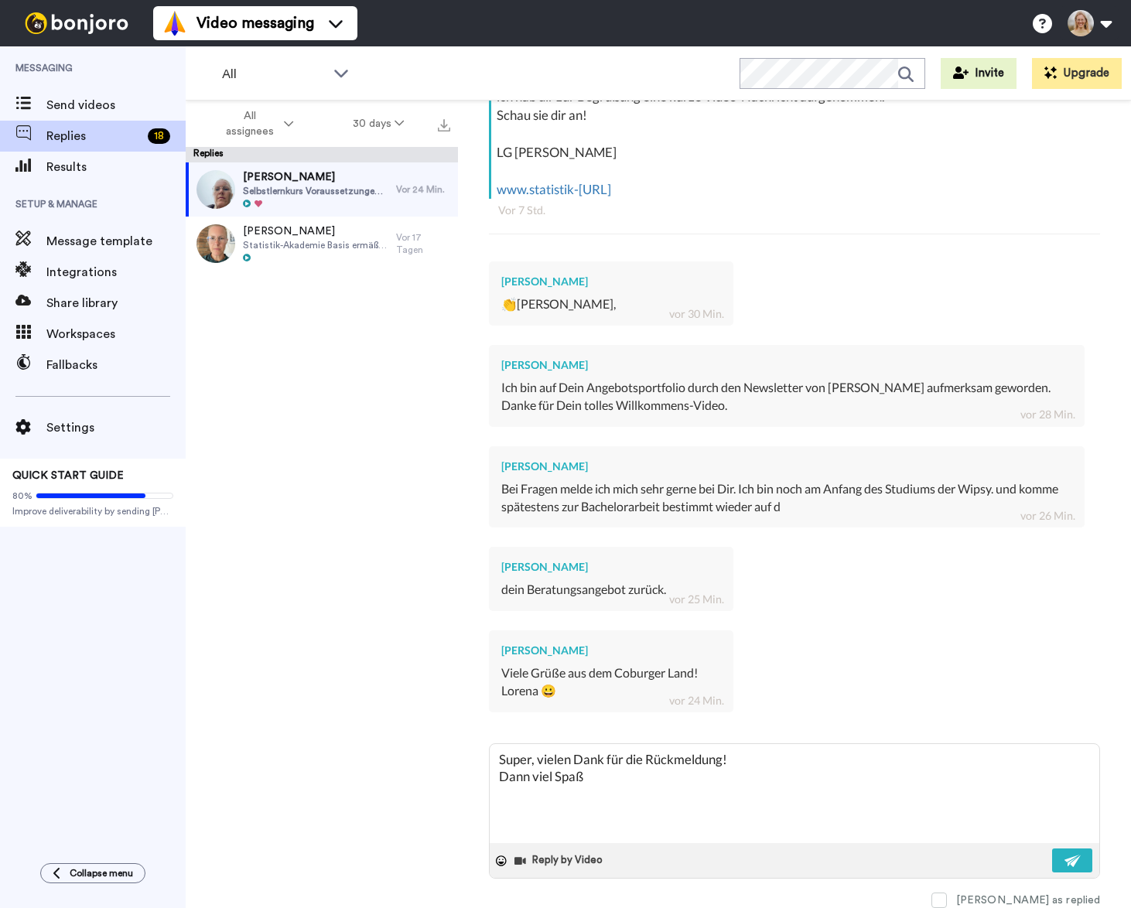
type textarea "x"
type textarea "Super, vielen Dank für die Rückmeldung! Dann viel Spaß m"
type textarea "x"
type textarea "Super, vielen Dank für die Rückmeldung! Dann viel Spaß mi"
type textarea "x"
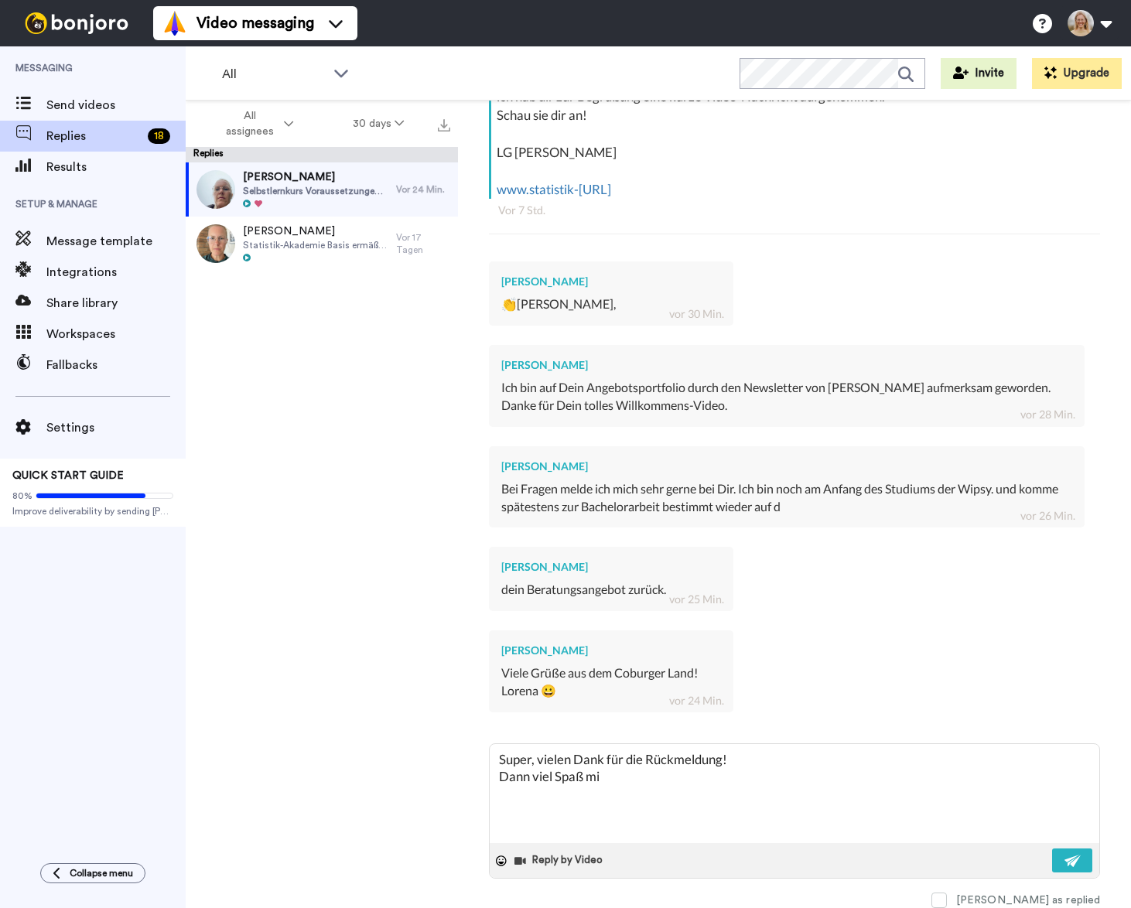
type textarea "Super, vielen Dank für die Rückmeldung! Dann viel Spaß mit"
type textarea "x"
type textarea "Super, vielen Dank für die Rückmeldung! Dann viel Spaß mit"
type textarea "x"
type textarea "Super, vielen Dank für die Rückmeldung! Dann viel Spaß mit d"
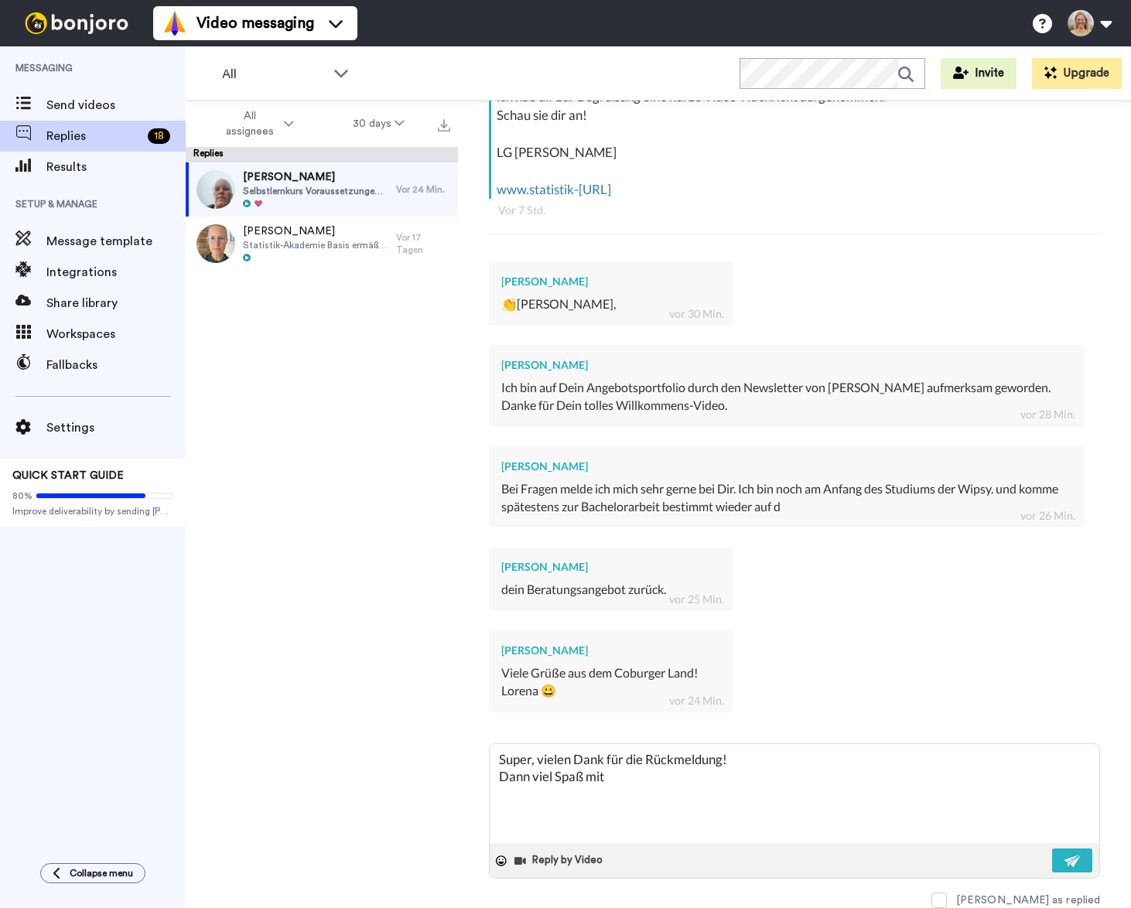
type textarea "x"
type textarea "Super, vielen Dank für die Rückmeldung! Dann viel Spaß mit de"
type textarea "x"
type textarea "Super, vielen Dank für die Rückmeldung! Dann viel Spaß mit dem"
type textarea "x"
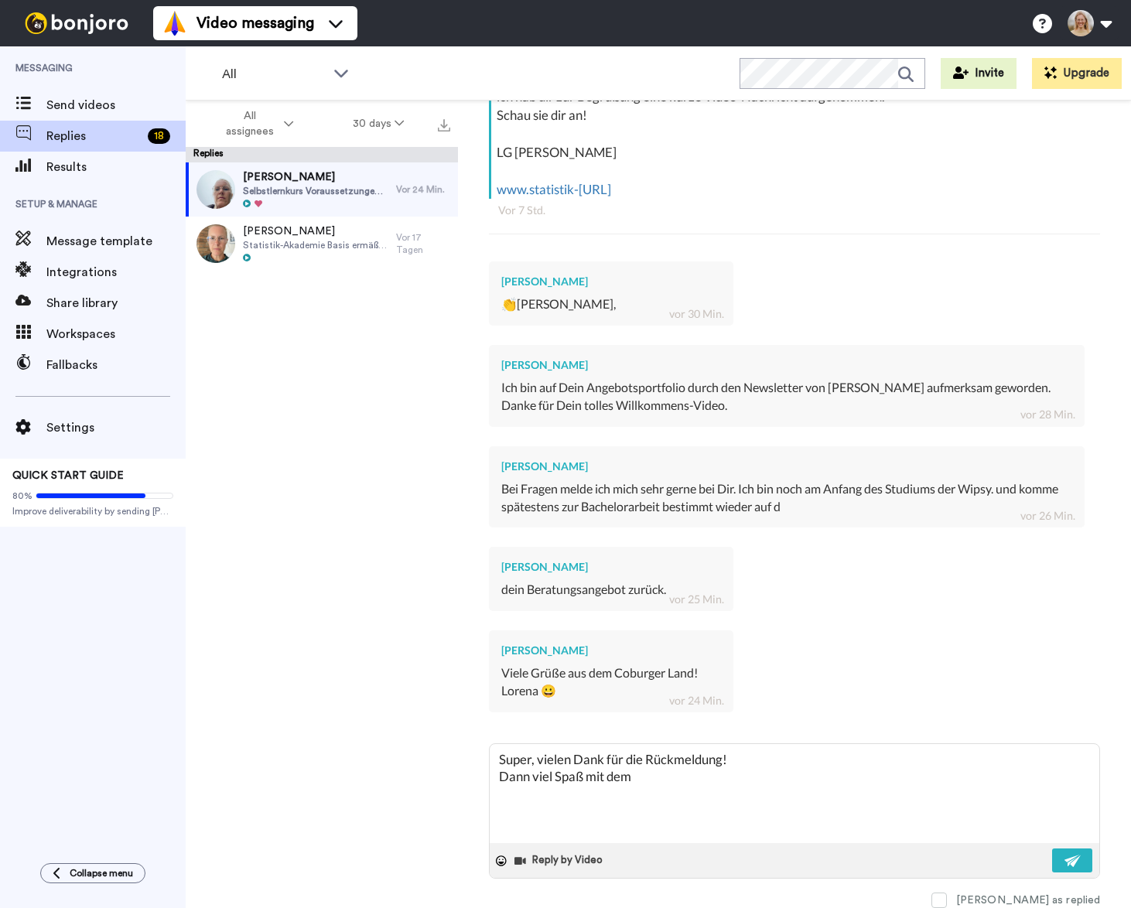
type textarea "Super, vielen Dank für die Rückmeldung! Dann viel Spaß mit dem"
type textarea "x"
type textarea "Super, vielen Dank für die Rückmeldung! Dann viel Spaß mit dem K"
type textarea "x"
type textarea "Super, vielen Dank für die Rückmeldung! Dann viel Spaß mit dem Ku"
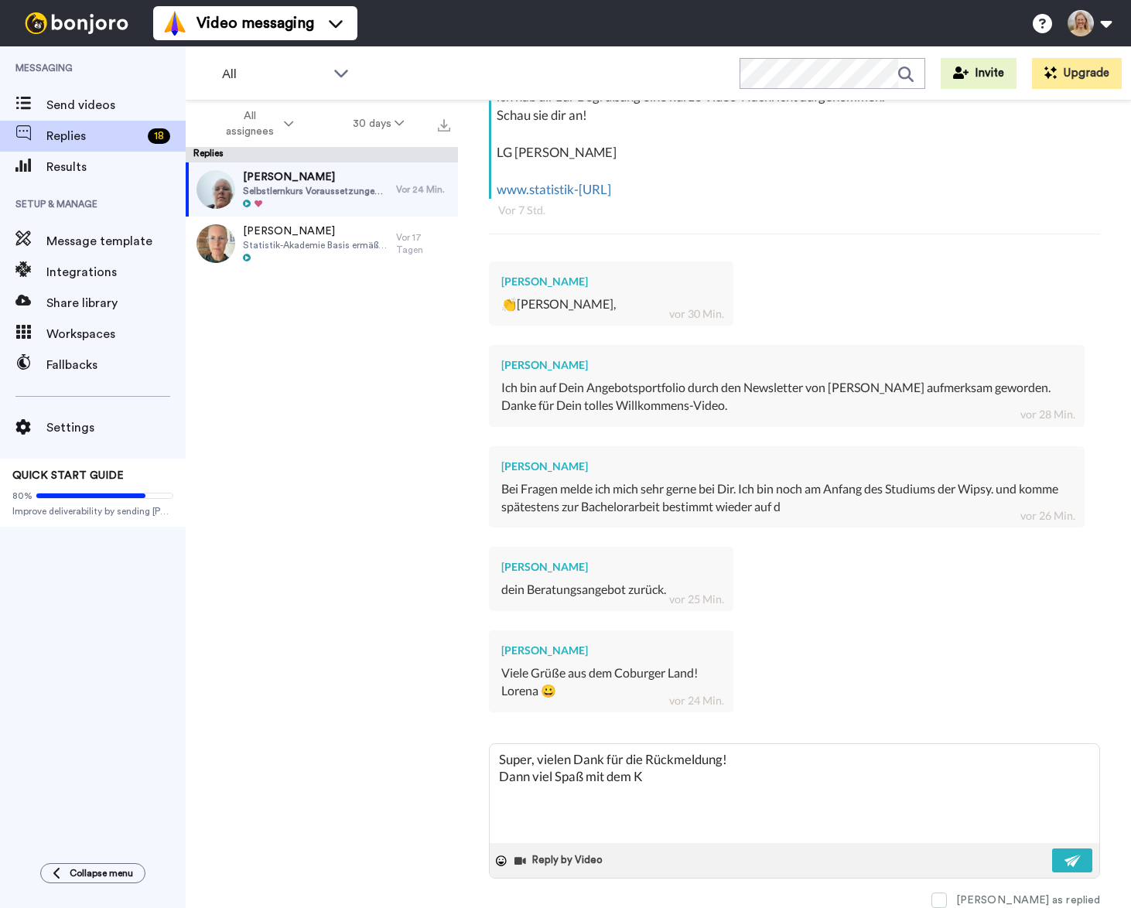
type textarea "x"
type textarea "Super, vielen Dank für die Rückmeldung! Dann viel Spaß mit dem Kur"
type textarea "x"
type textarea "Super, vielen Dank für die Rückmeldung! Dann viel Spaß mit dem Kurs"
type textarea "x"
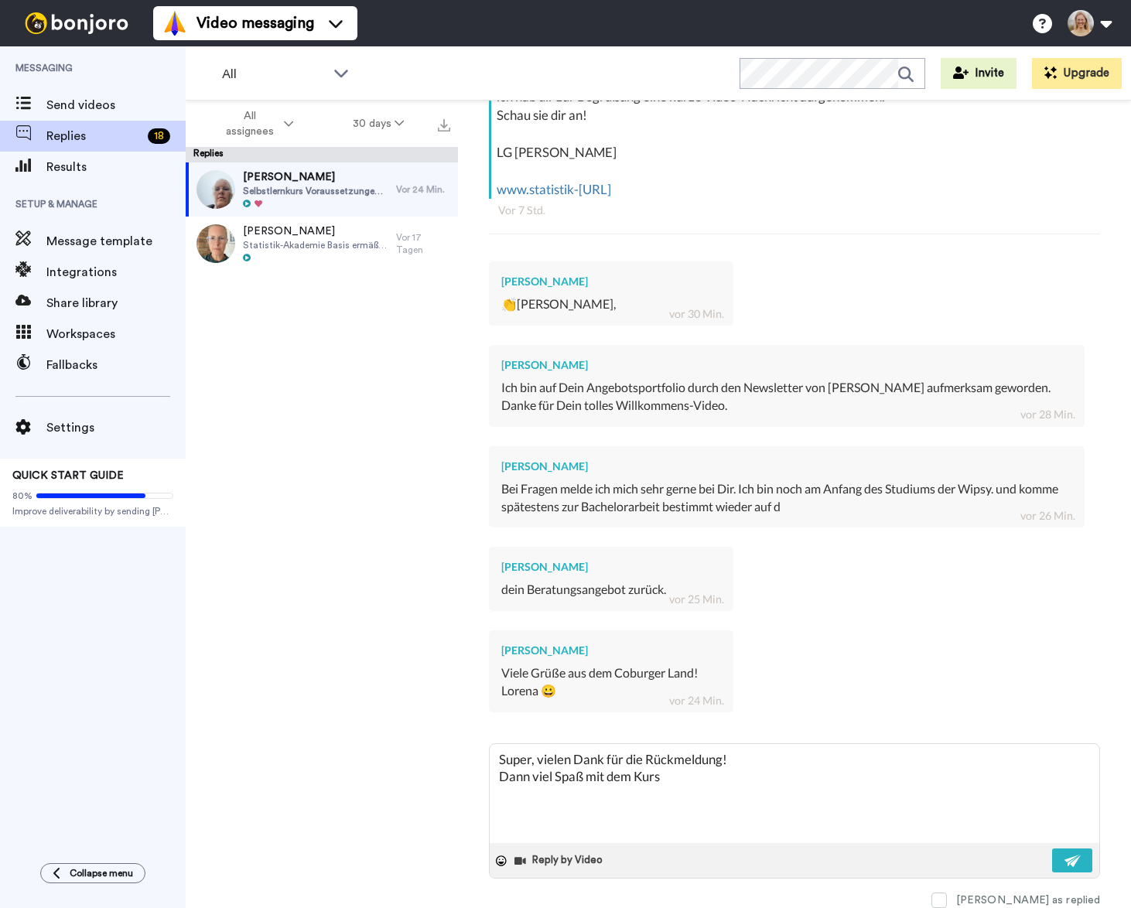
type textarea "Super, vielen Dank für die Rückmeldung! Dann viel Spaß mit dem Kurs"
type textarea "x"
type textarea "Super, vielen Dank für die Rückmeldung! Dann viel Spaß mit dem Kurs u"
type textarea "x"
type textarea "Super, vielen Dank für die Rückmeldung! Dann viel Spaß mit dem Kurs un"
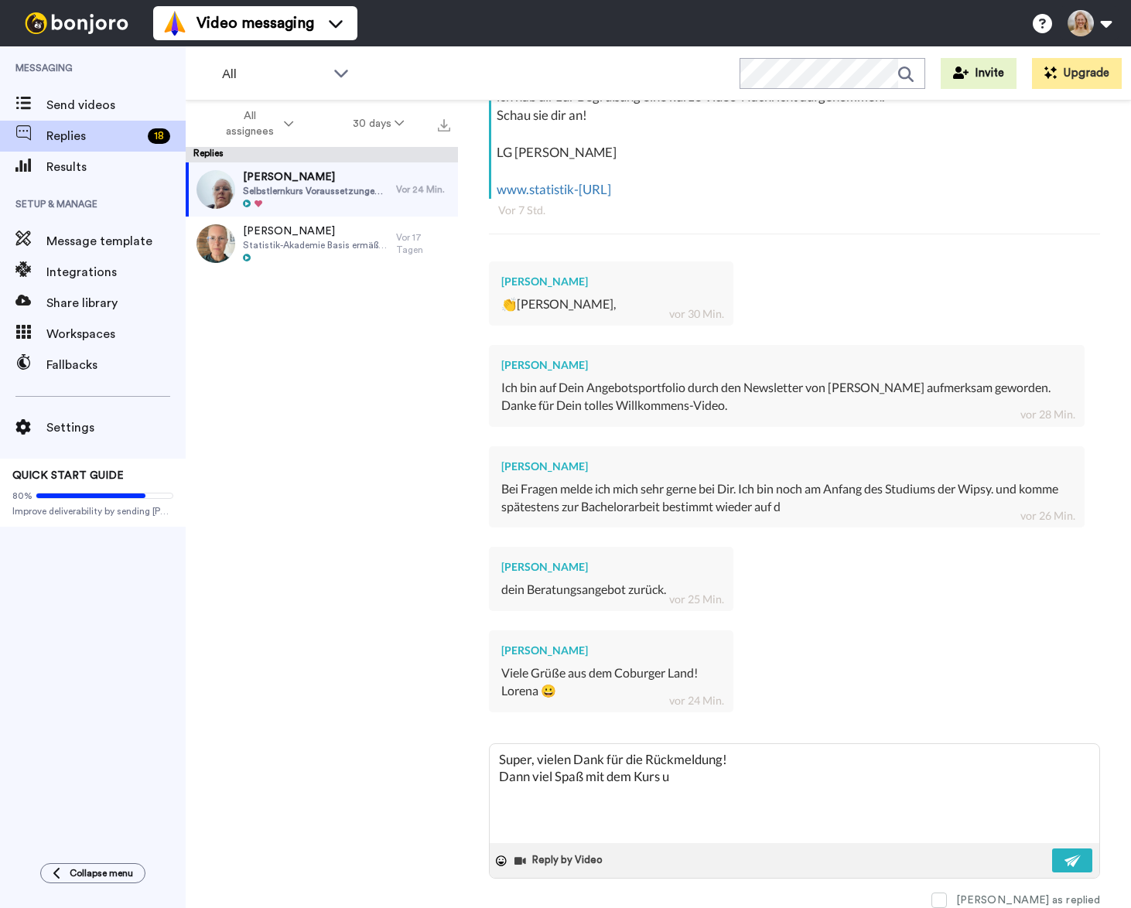
type textarea "x"
type textarea "Super, vielen Dank für die Rückmeldung! Dann viel Spaß mit dem Kurs und"
type textarea "x"
type textarea "Super, vielen Dank für die Rückmeldung! Dann viel Spaß mit dem Kurs und"
type textarea "x"
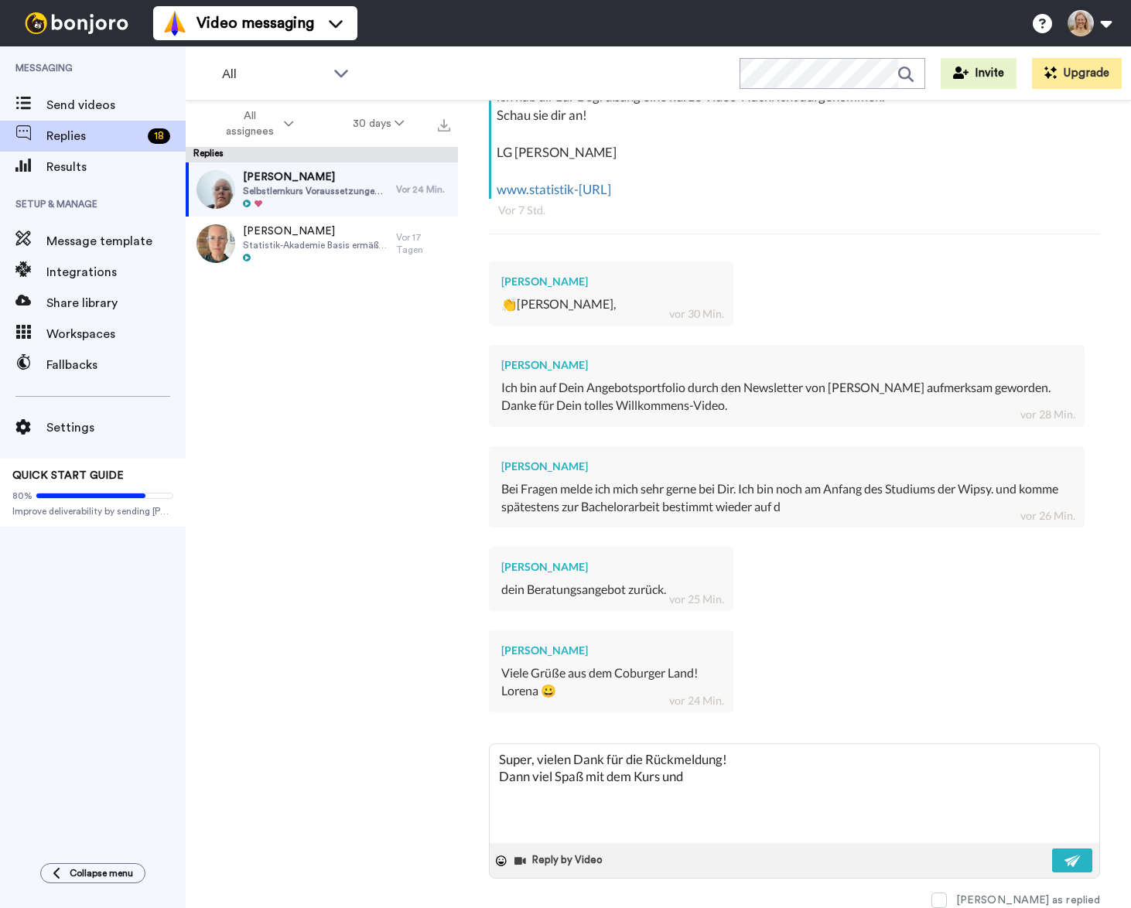
type textarea "Super, vielen Dank für die Rückmeldung! Dann viel Spaß mit dem Kurs und e"
type textarea "x"
type textarea "Super, vielen Dank für die Rückmeldung! Dann viel Spaß mit dem Kurs und"
type textarea "x"
type textarea "Super, vielen Dank für die Rückmeldung! Dann viel Spaß mit dem Kurs und m"
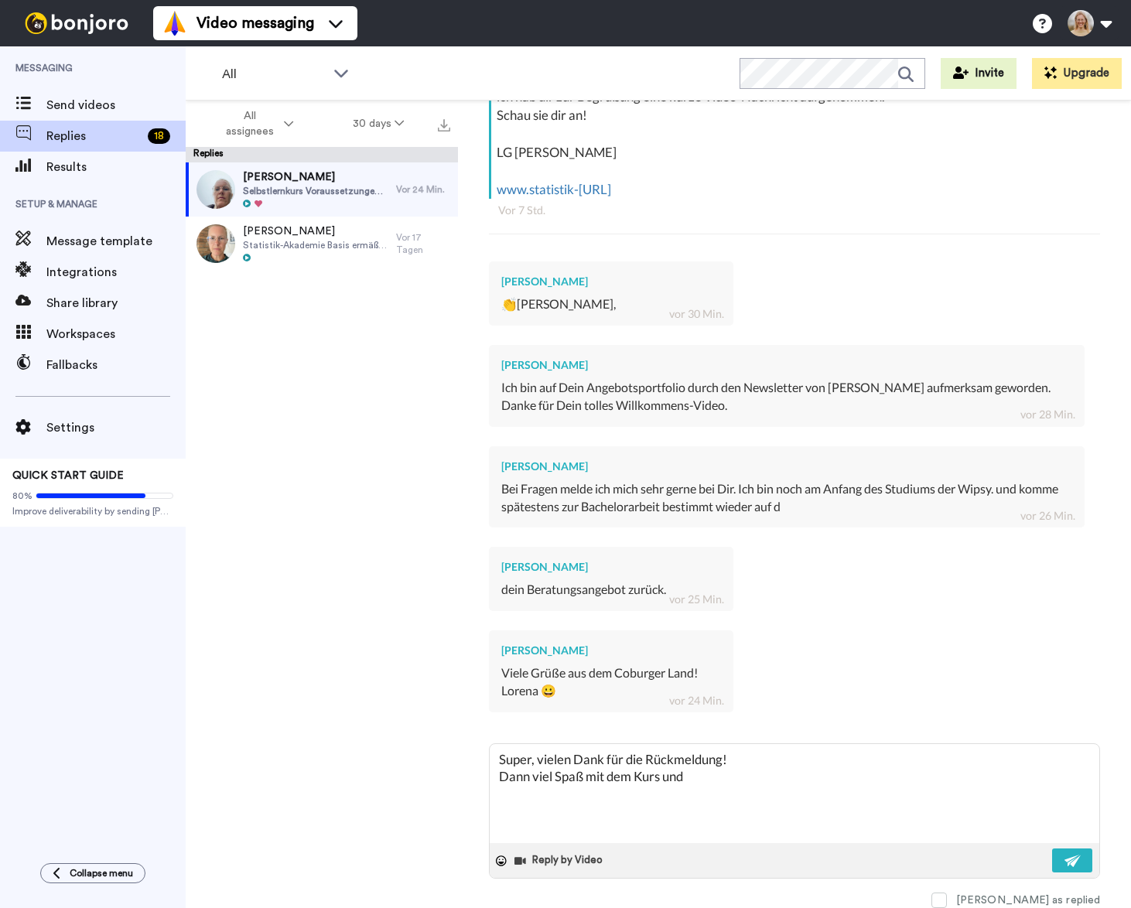
type textarea "x"
type textarea "Super, vielen Dank für die Rückmeldung! Dann viel Spaß mit dem Kurs und me"
type textarea "x"
type textarea "Super, vielen Dank für die Rückmeldung! Dann viel Spaß mit dem Kurs und meld"
type textarea "x"
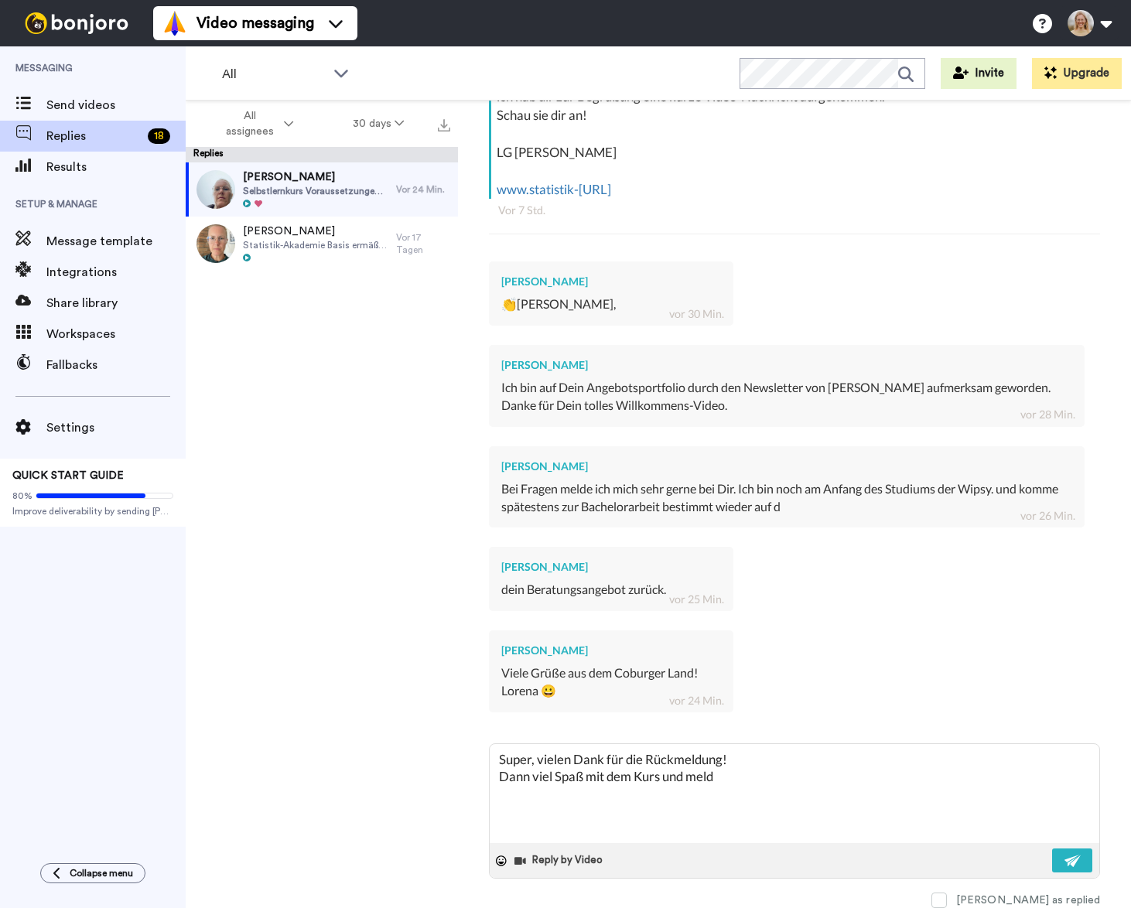
type textarea "Super, vielen Dank für die Rückmeldung! Dann viel Spaß mit dem Kurs und melde"
type textarea "x"
type textarea "Super, vielen Dank für die Rückmeldung! Dann viel Spaß mit dem Kurs und melde"
type textarea "x"
type textarea "Super, vielen Dank für die Rückmeldung! Dann viel Spaß mit dem Kurs und melde d"
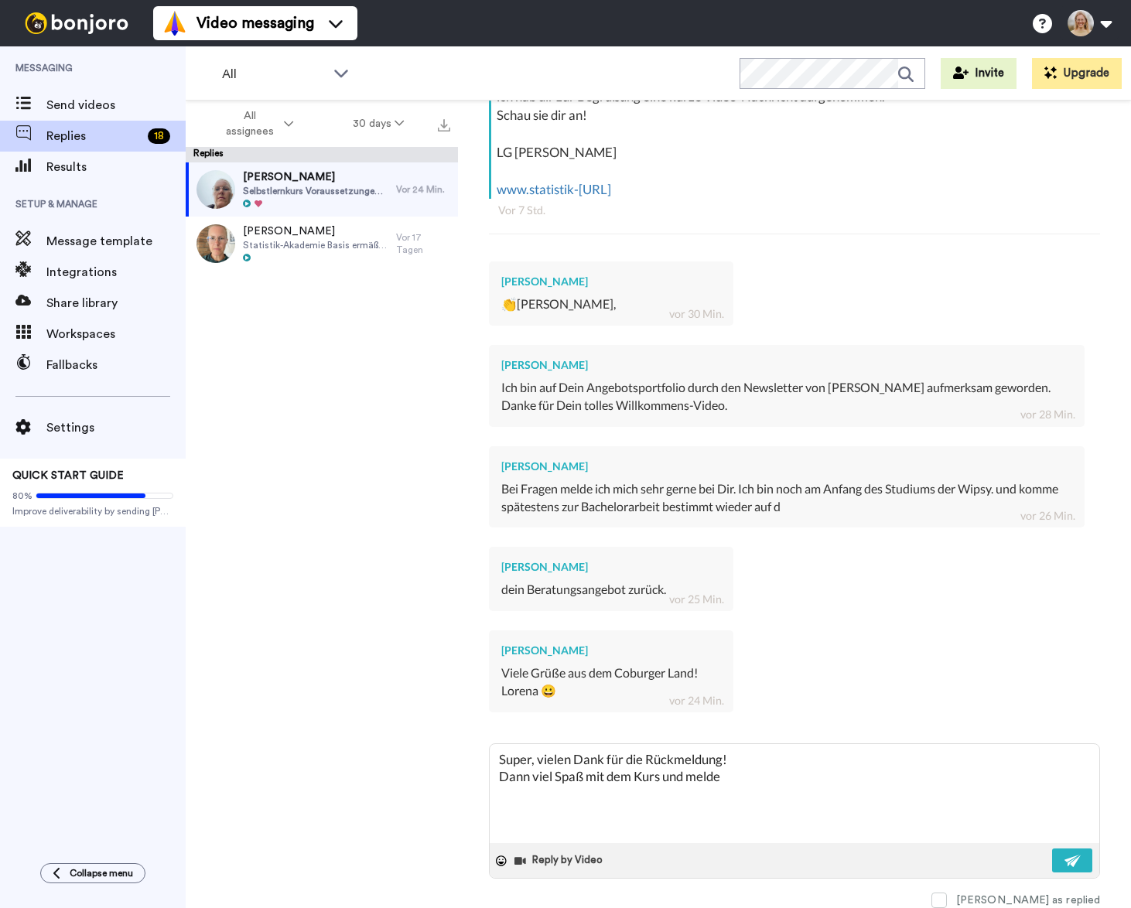
type textarea "x"
type textarea "Super, vielen Dank für die Rückmeldung! Dann viel Spaß mit dem Kurs und melde di"
type textarea "x"
type textarea "Super, vielen Dank für die Rückmeldung! Dann viel Spaß mit dem Kurs und melde d…"
type textarea "x"
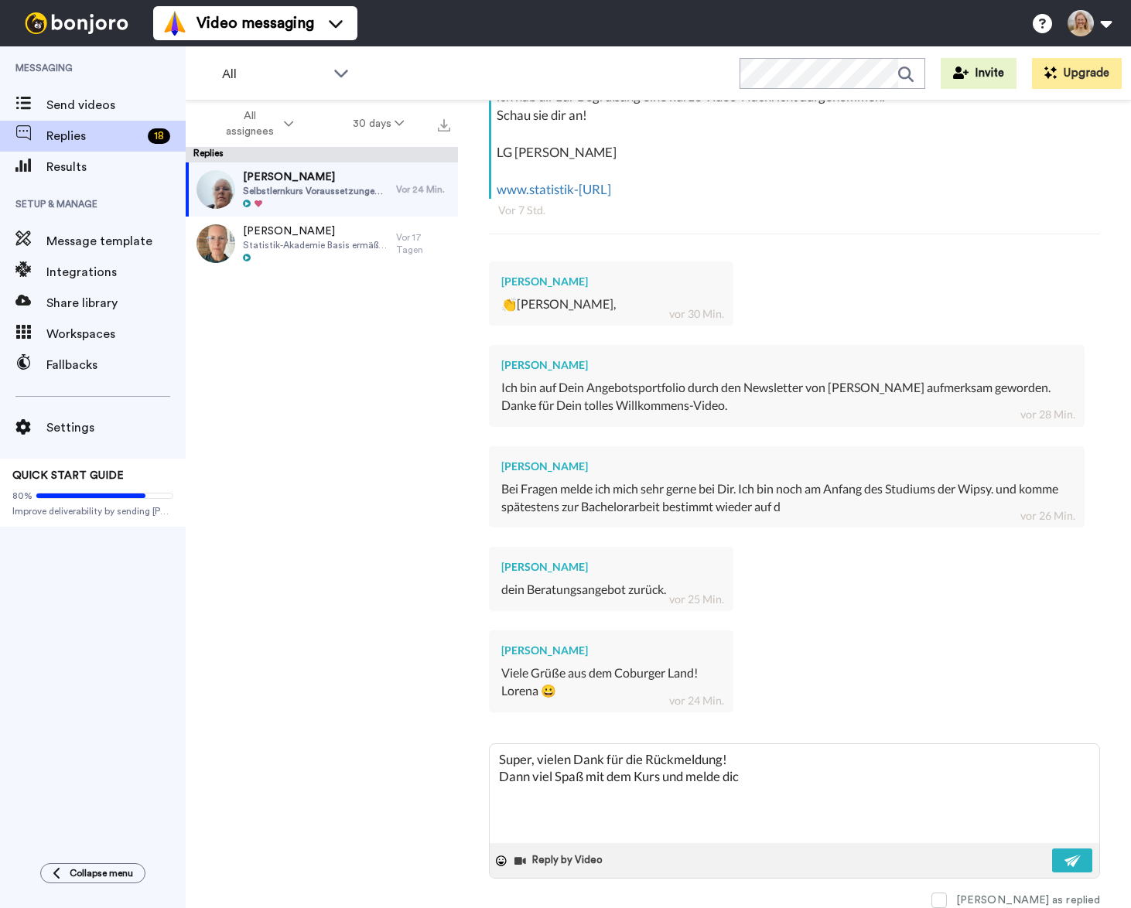
type textarea "Super, vielen Dank für die Rückmeldung! Dann viel Spaß mit dem Kurs und melde d…"
type textarea "x"
type textarea "Super, vielen Dank für die Rückmeldung! Dann viel Spaß mit dem Kurs und melde d…"
type textarea "x"
type textarea "Super, vielen Dank für die Rückmeldung! Dann viel Spaß mit dem Kurs und melde d…"
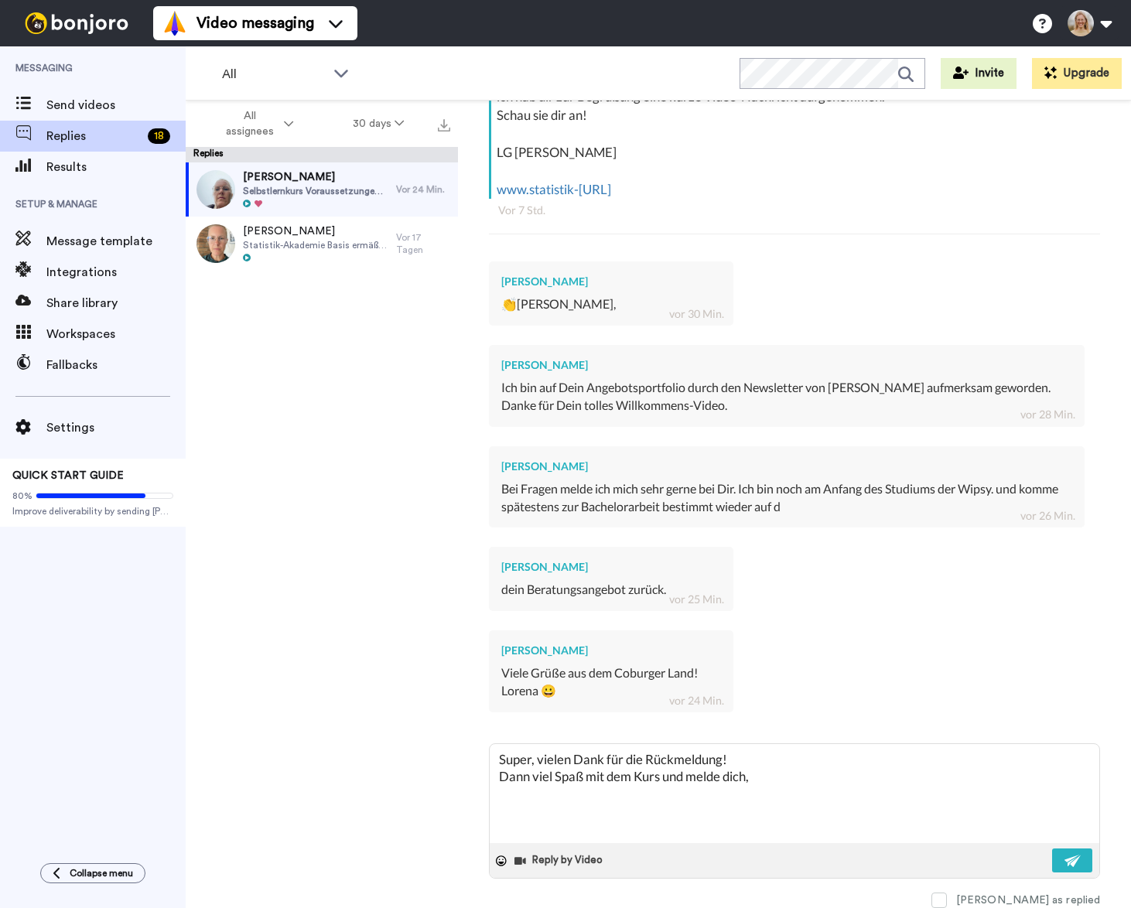
type textarea "x"
type textarea "Super, vielen Dank für die Rückmeldung! Dann viel Spaß mit dem Kurs und melde d…"
type textarea "x"
type textarea "Super, vielen Dank für die Rückmeldung! Dann viel Spaß mit dem Kurs und melde d…"
type textarea "x"
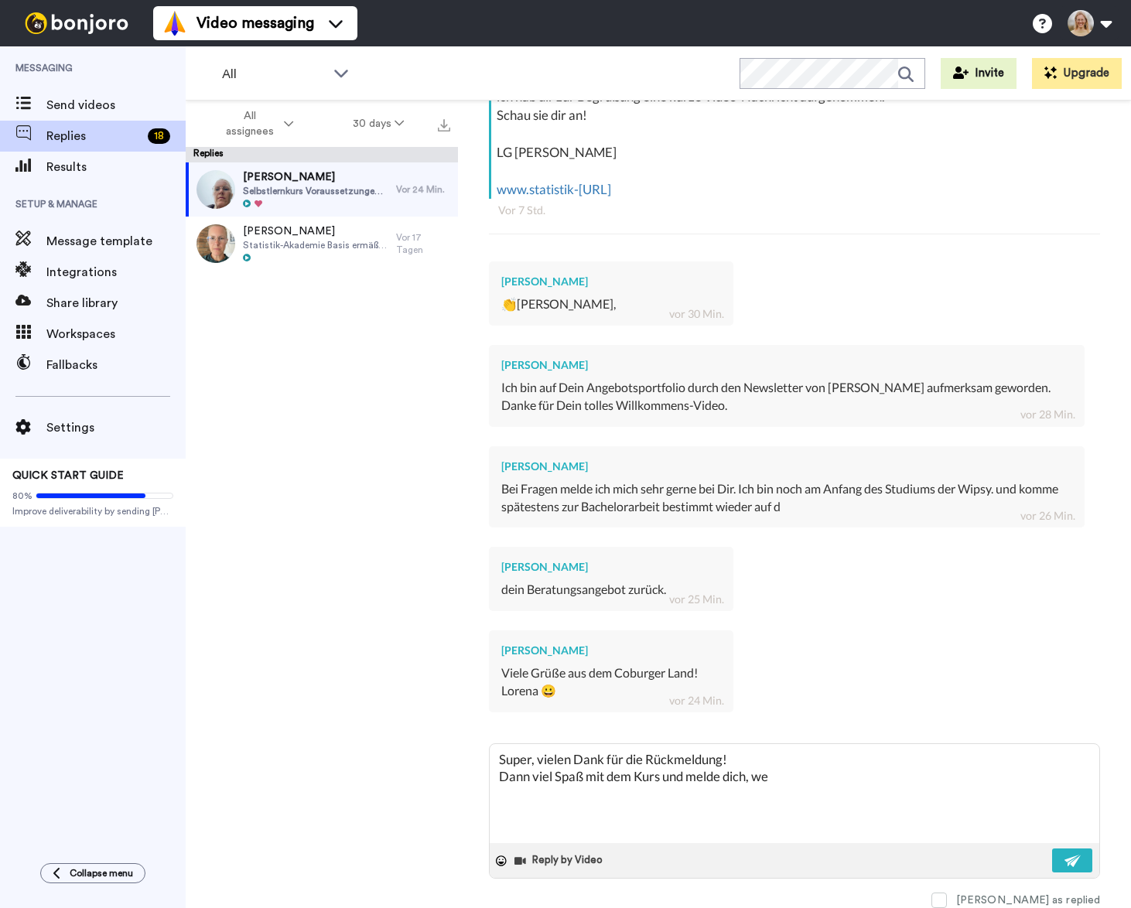
type textarea "Super, vielen Dank für die Rückmeldung! Dann viel Spaß mit dem Kurs und melde d…"
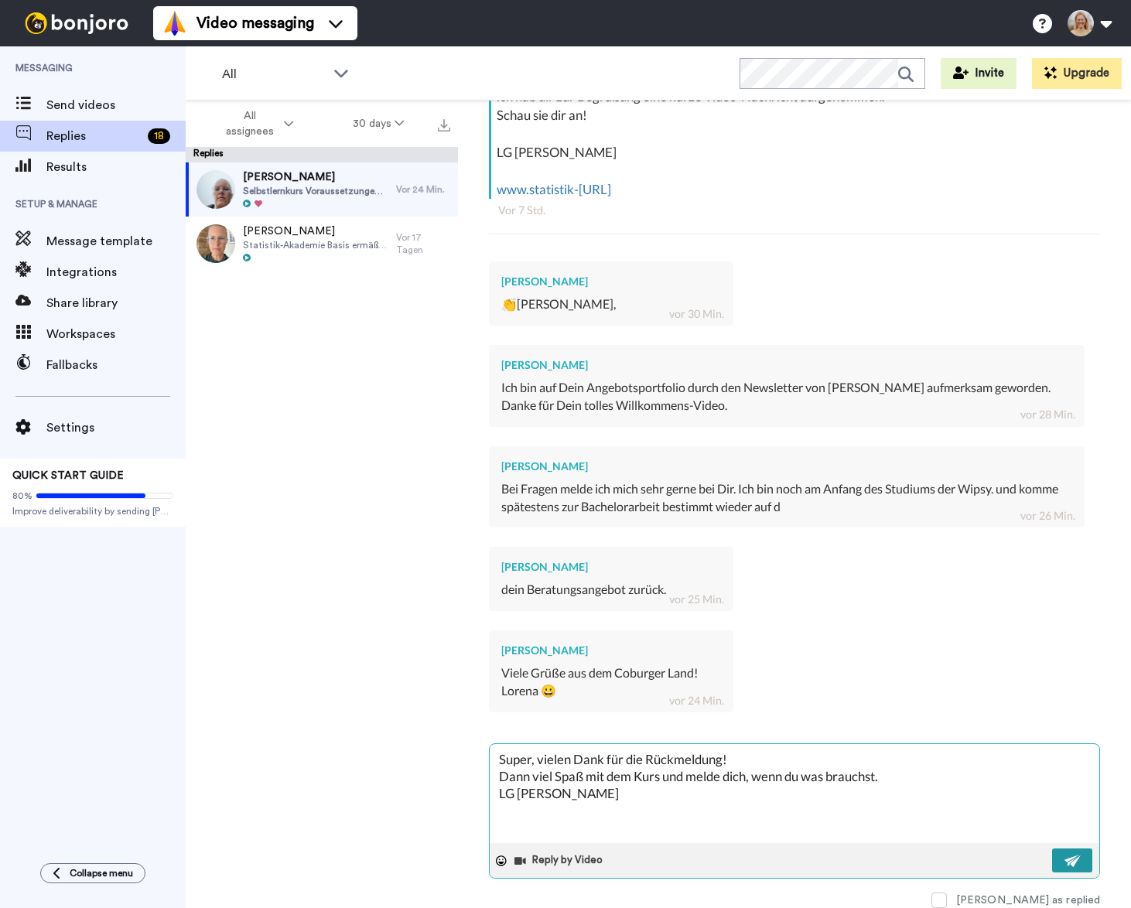
click at [1075, 859] on img at bounding box center [1072, 861] width 17 height 12
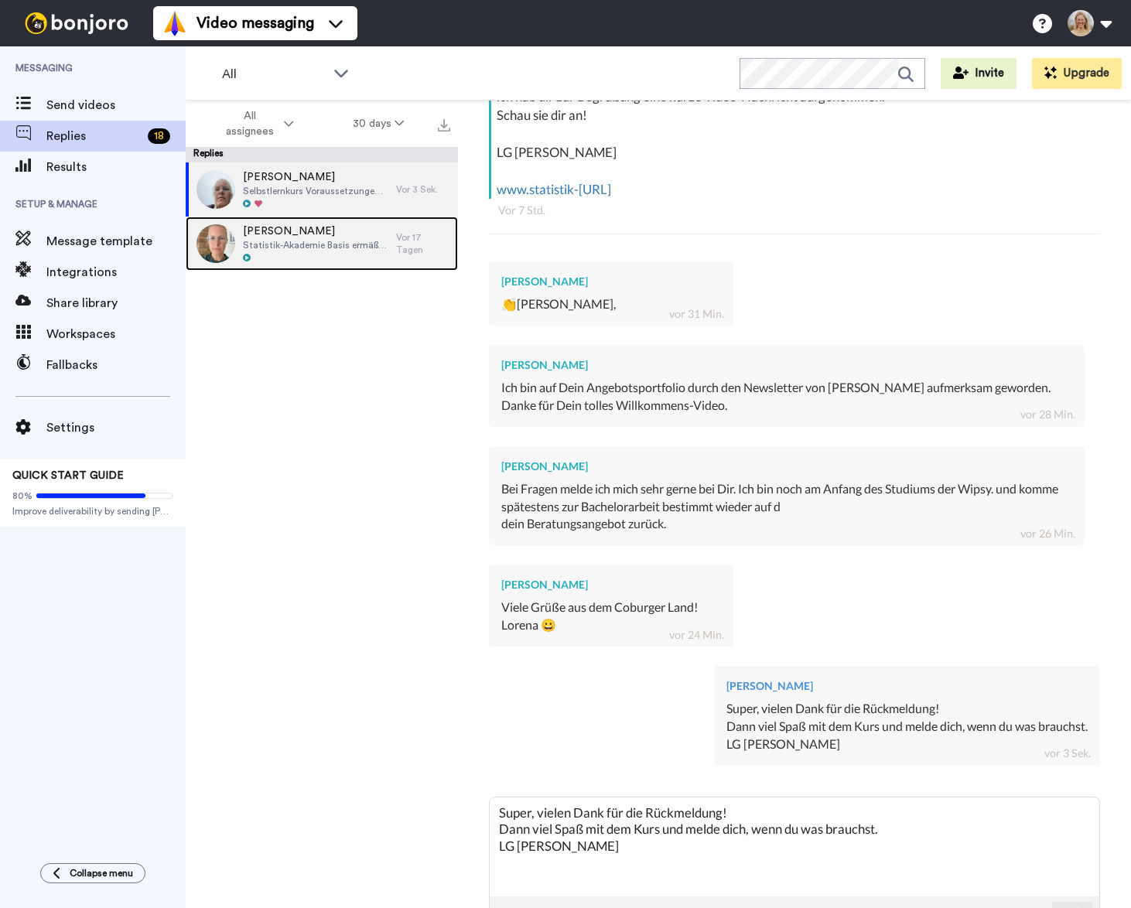
click at [371, 237] on span "[PERSON_NAME]" at bounding box center [315, 231] width 145 height 15
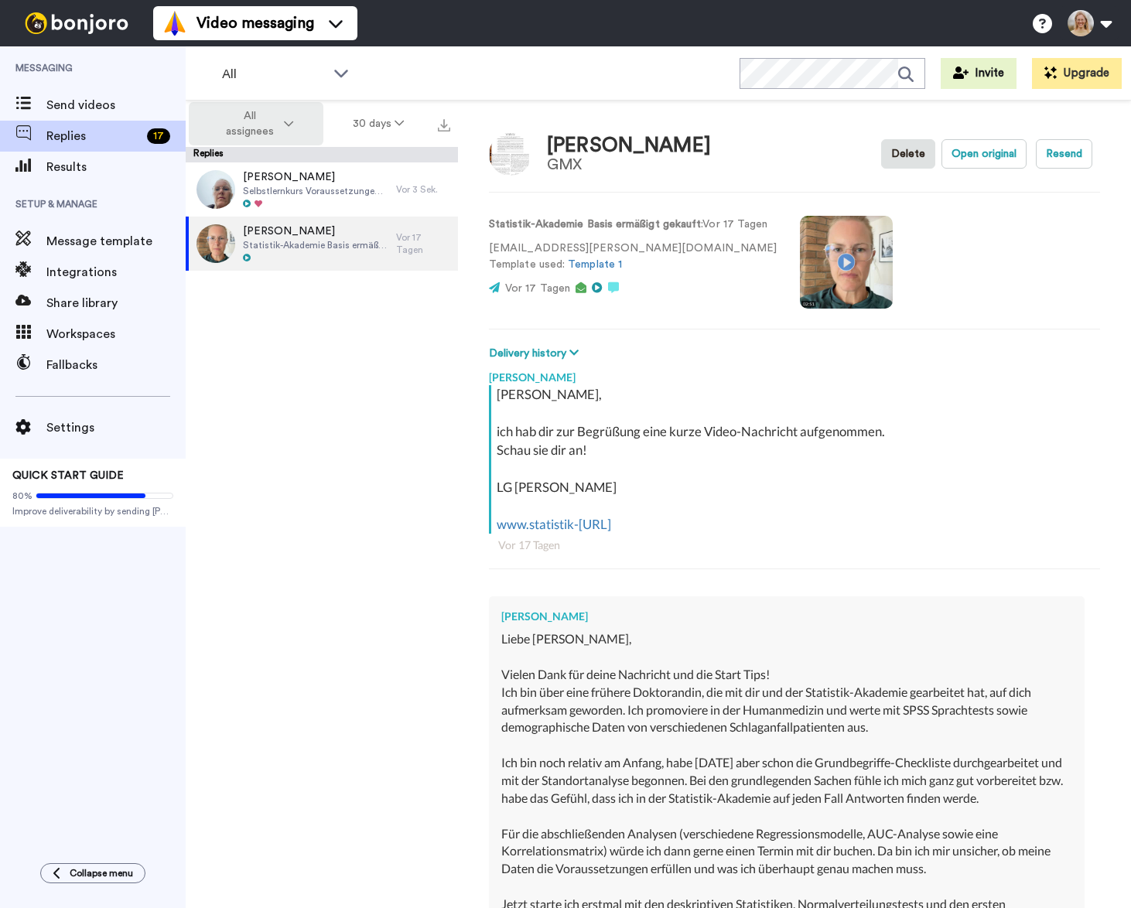
click at [288, 124] on icon at bounding box center [288, 123] width 9 height 11
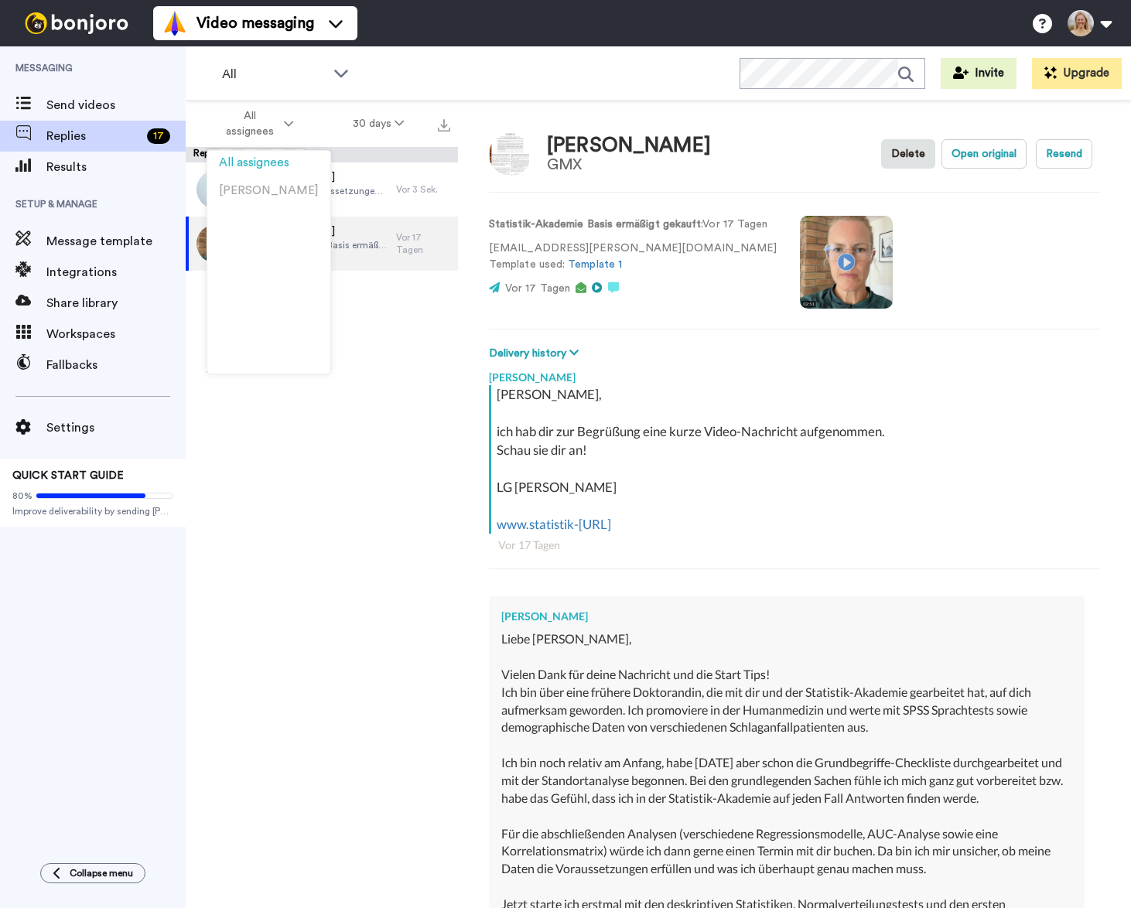
click at [366, 407] on div "[PERSON_NAME] Selbstlernkurs Voraussetzungen gekauft Vor 3 Sek. [PERSON_NAME] S…" at bounding box center [322, 539] width 272 height 755
